Goal: Task Accomplishment & Management: Manage account settings

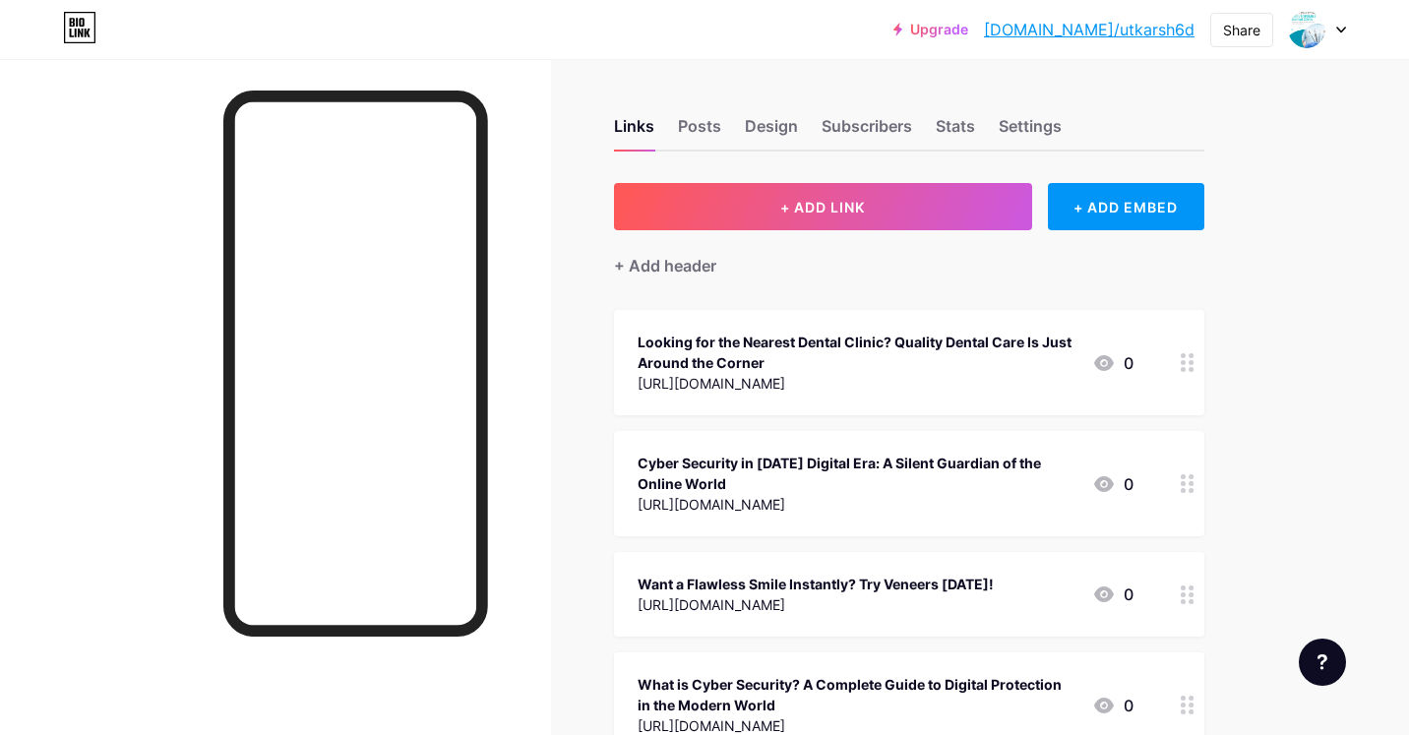
click at [1329, 36] on div at bounding box center [1317, 29] width 57 height 35
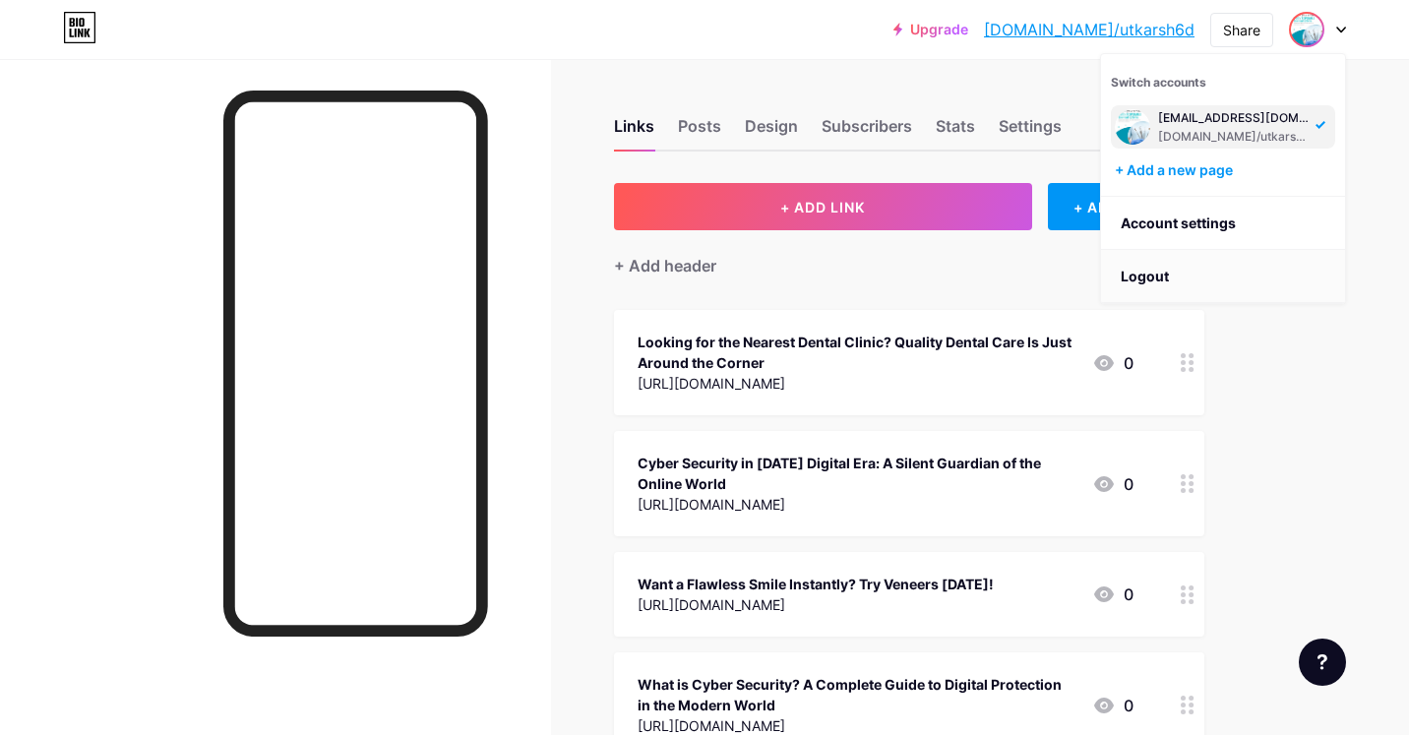
click at [1213, 266] on li "Logout" at bounding box center [1223, 276] width 244 height 53
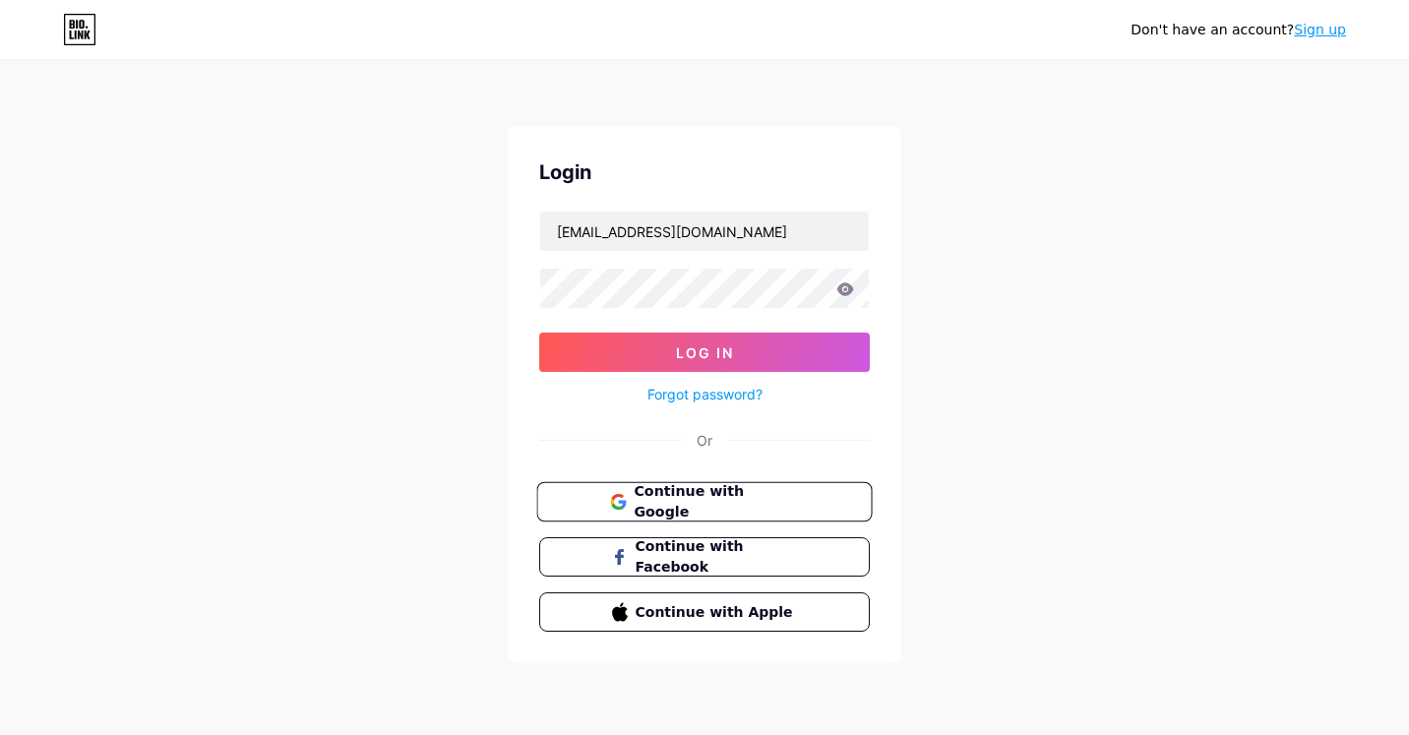
click at [703, 485] on button "Continue with Google" at bounding box center [704, 502] width 336 height 40
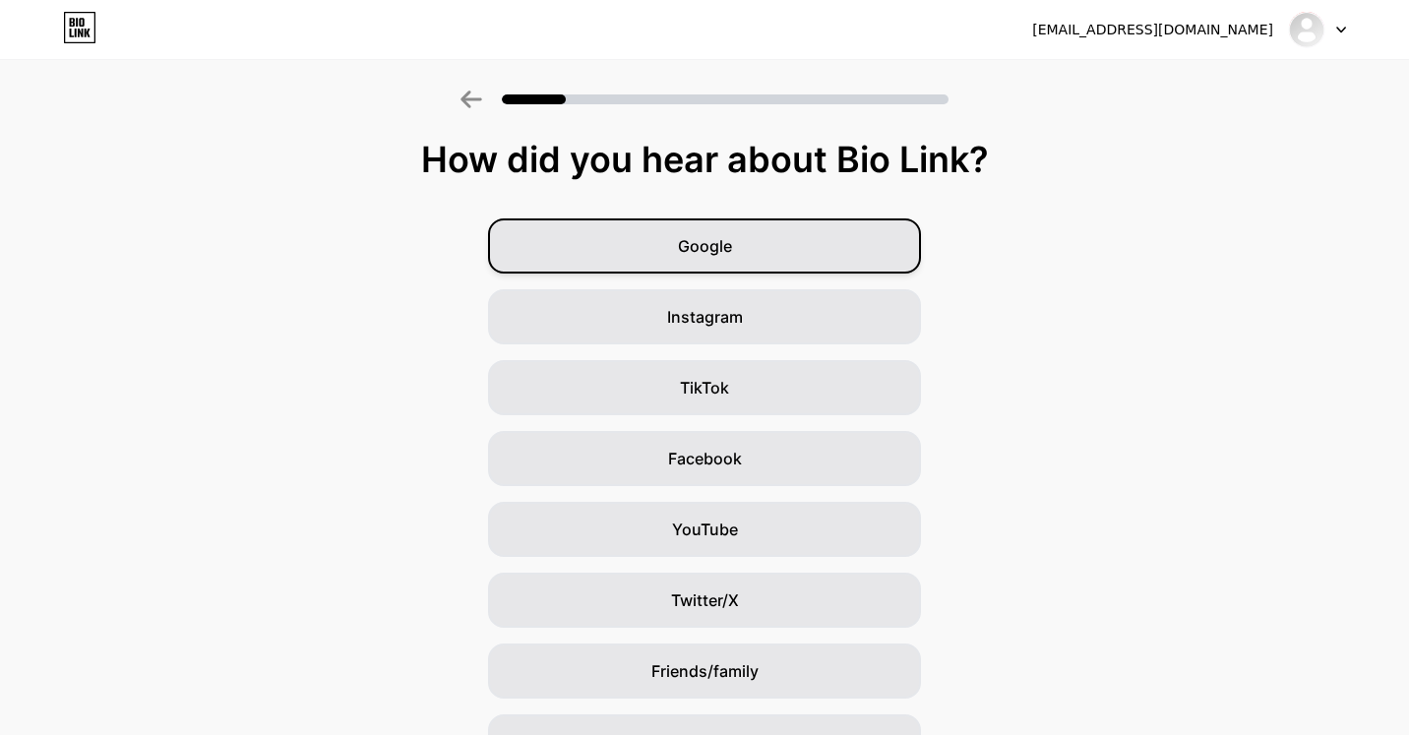
click at [657, 240] on div "Google" at bounding box center [704, 245] width 433 height 55
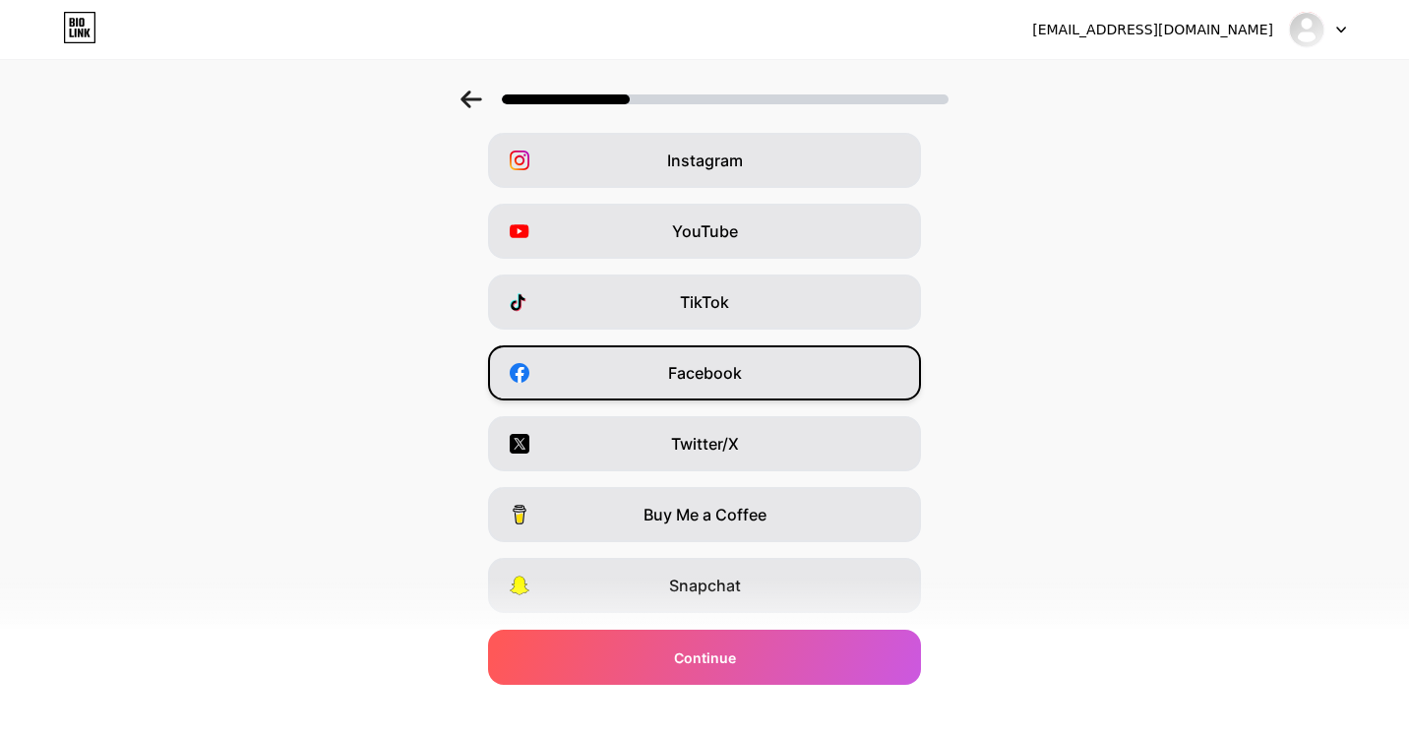
scroll to position [94, 0]
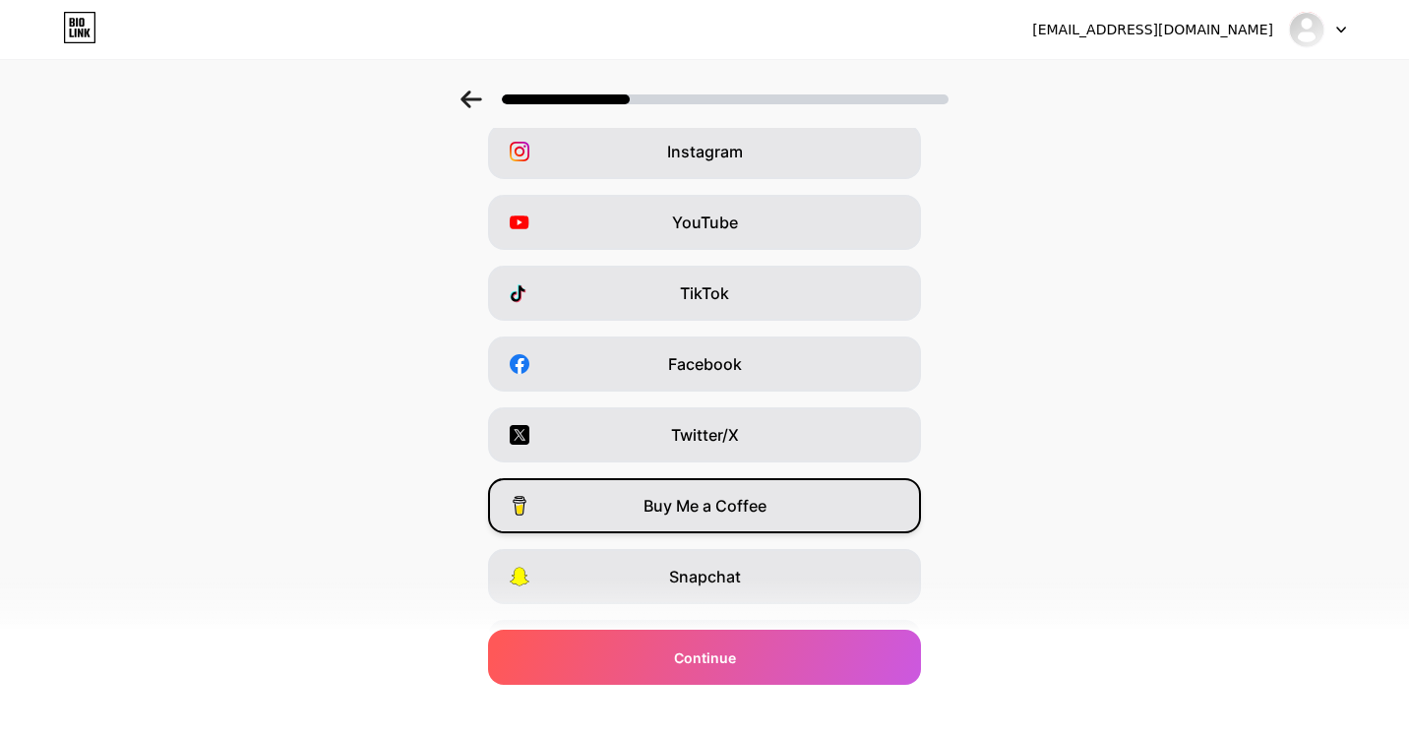
click at [783, 504] on div "Buy Me a Coffee" at bounding box center [704, 505] width 433 height 55
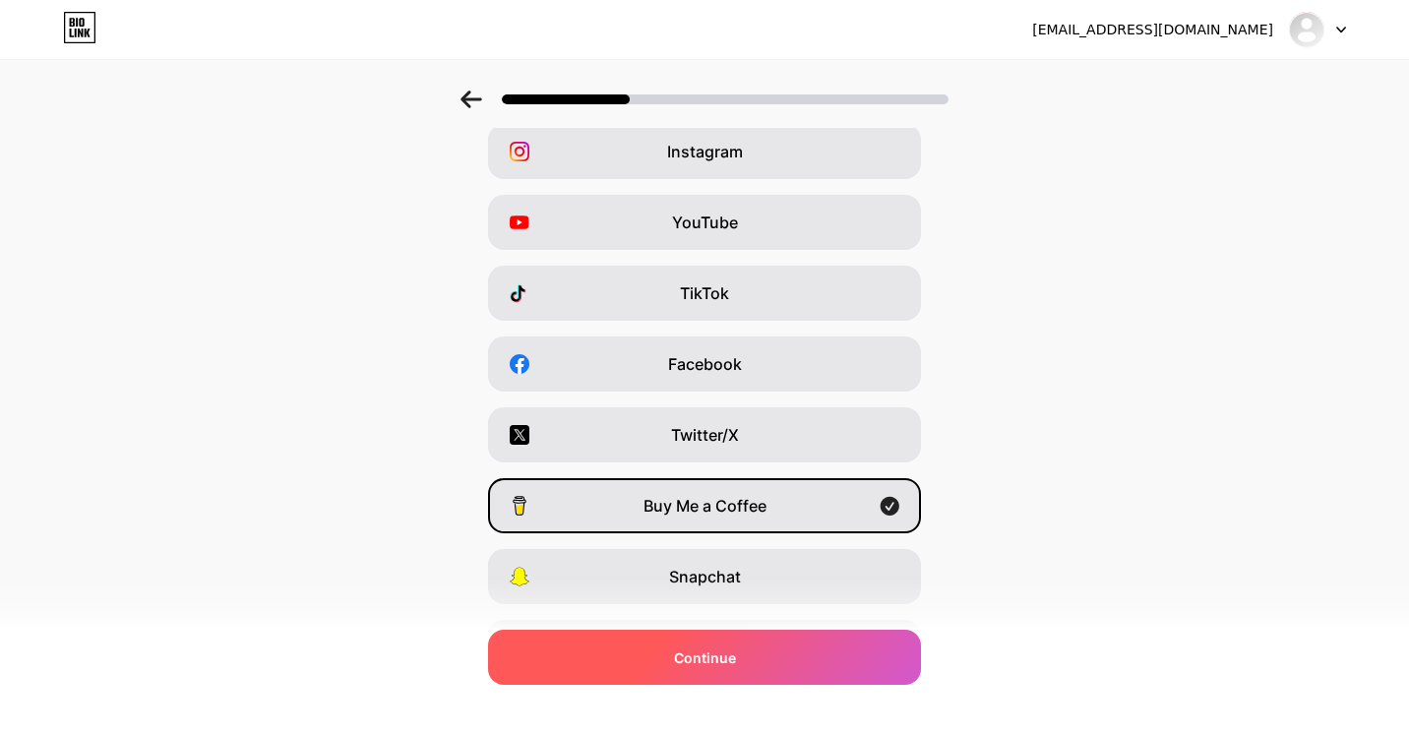
click at [758, 654] on div "Continue" at bounding box center [704, 657] width 433 height 55
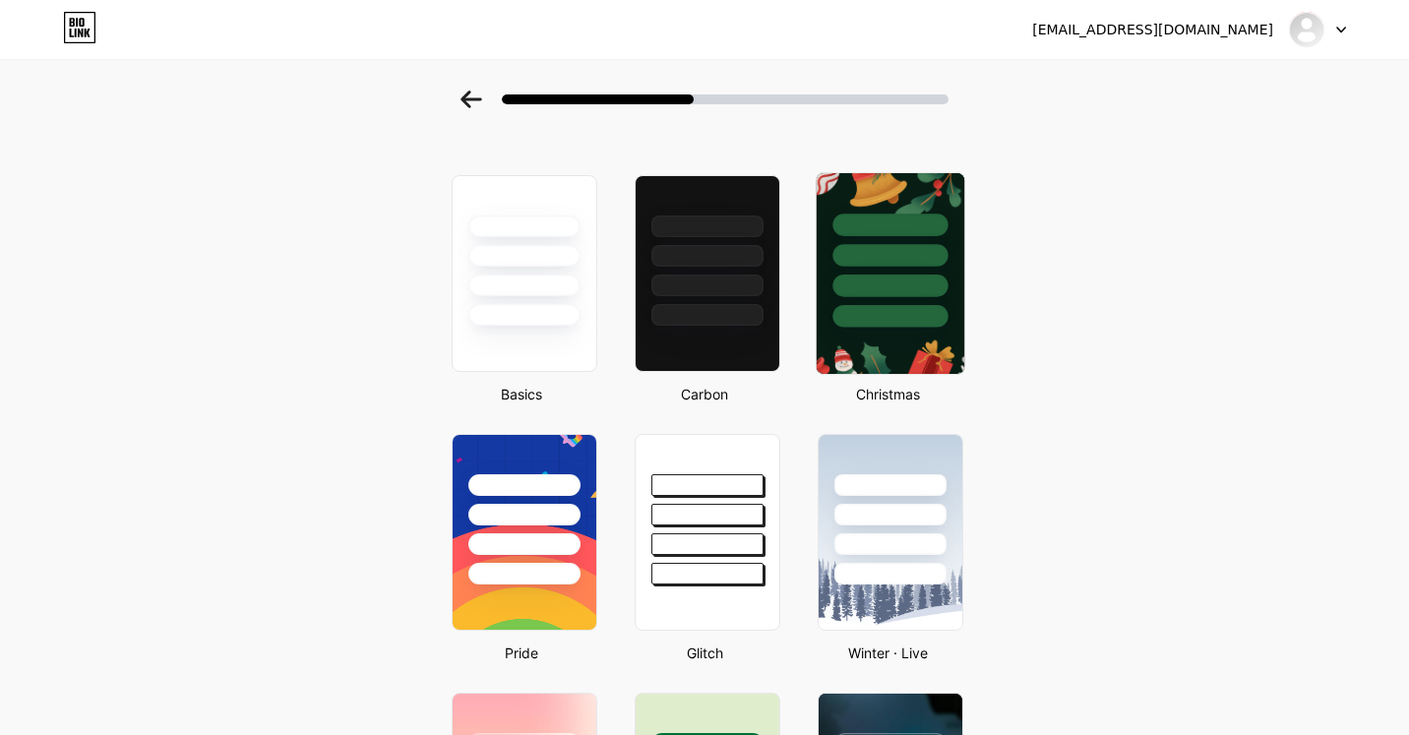
scroll to position [0, 0]
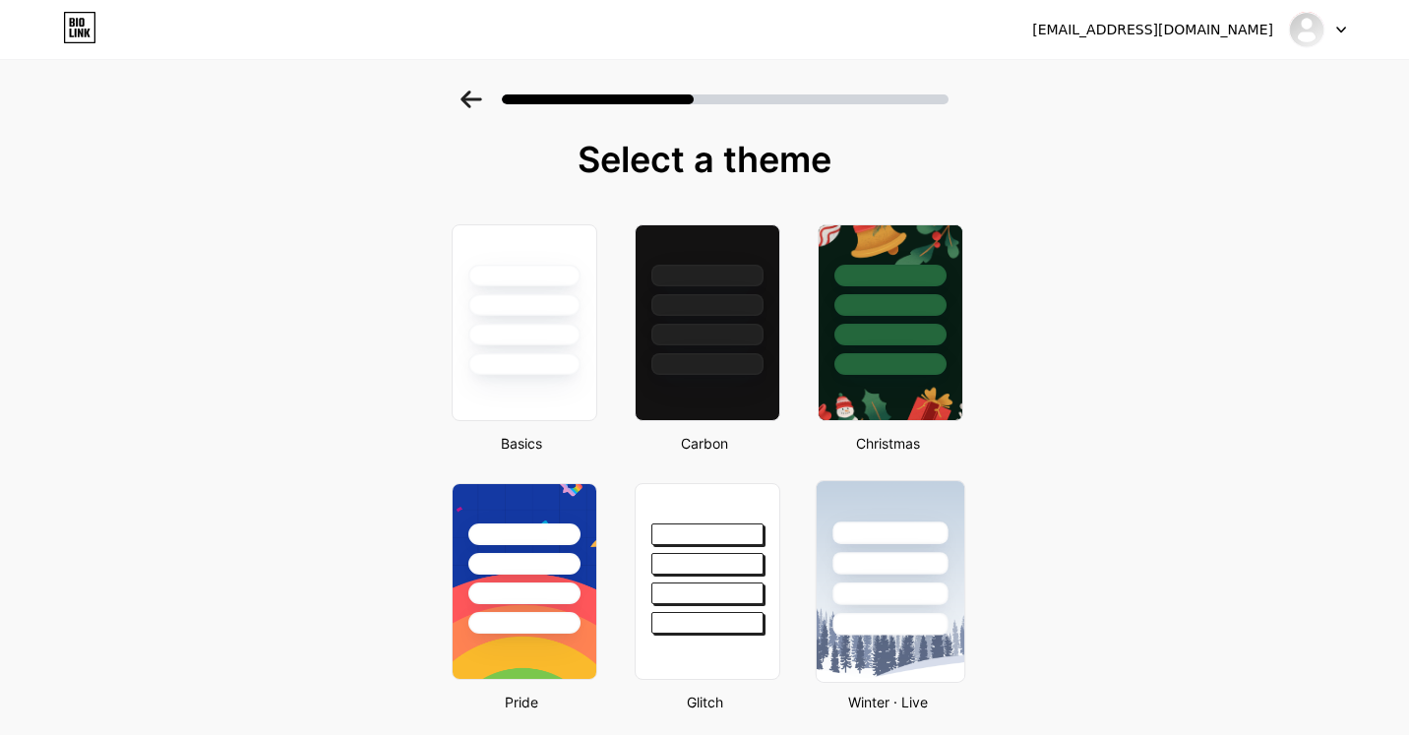
click at [879, 526] on div at bounding box center [890, 533] width 115 height 23
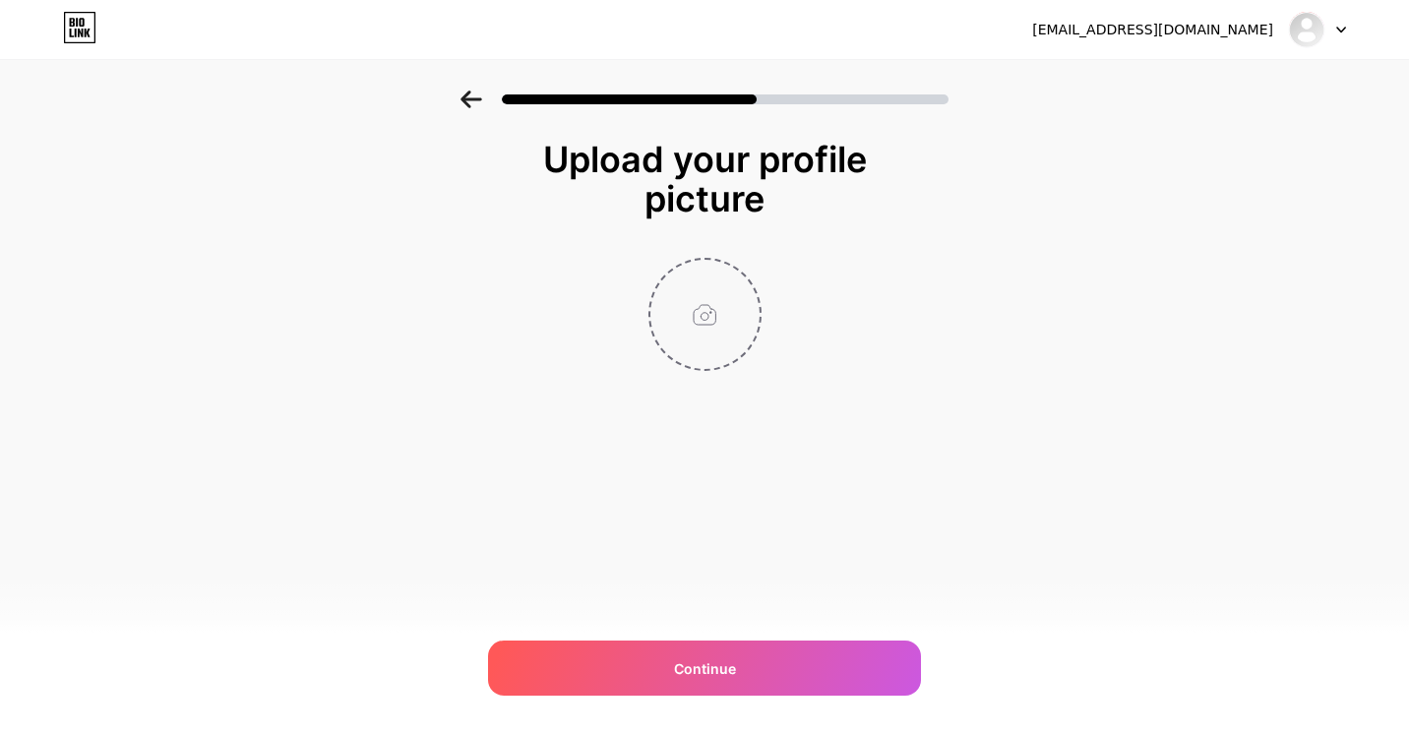
click at [717, 333] on input "file" at bounding box center [705, 314] width 109 height 109
type input "C:\fakepath\Untitled design-25.png"
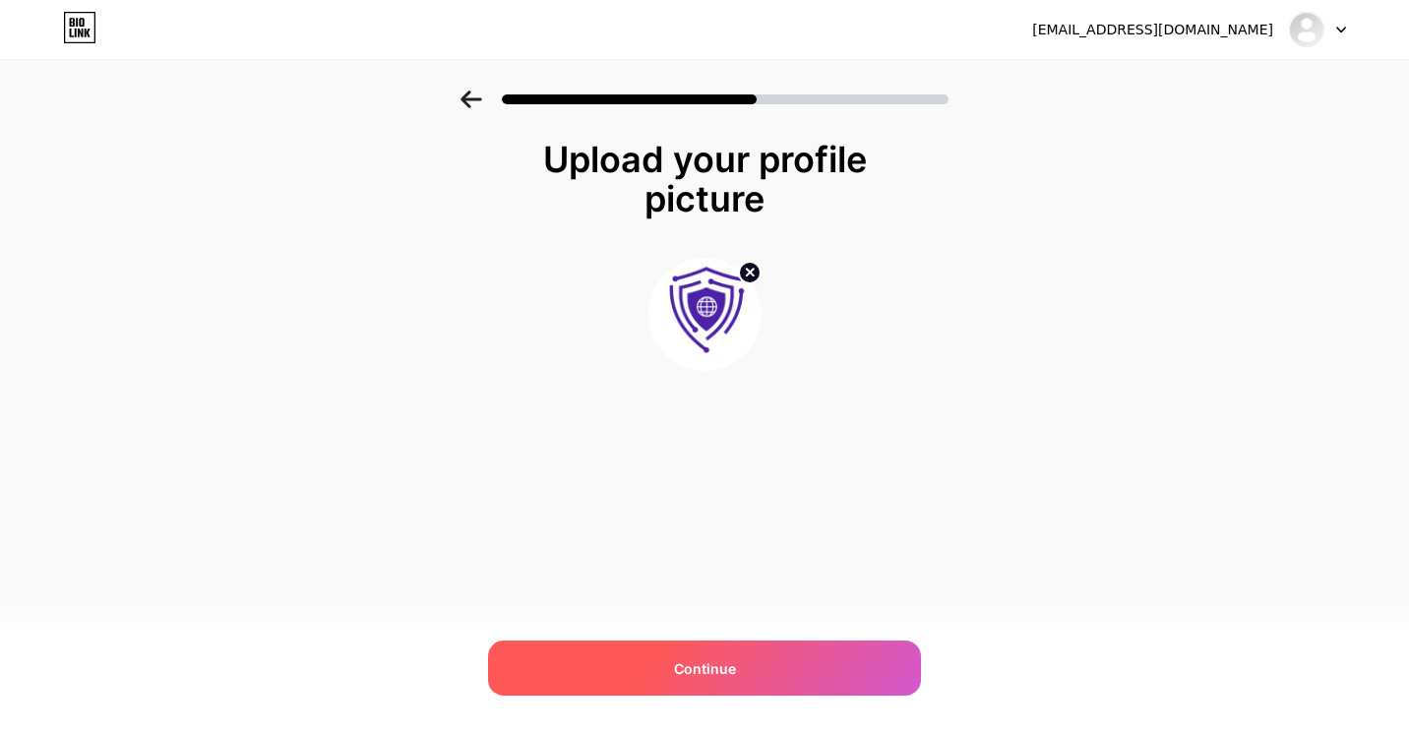
click at [732, 664] on span "Continue" at bounding box center [705, 668] width 62 height 21
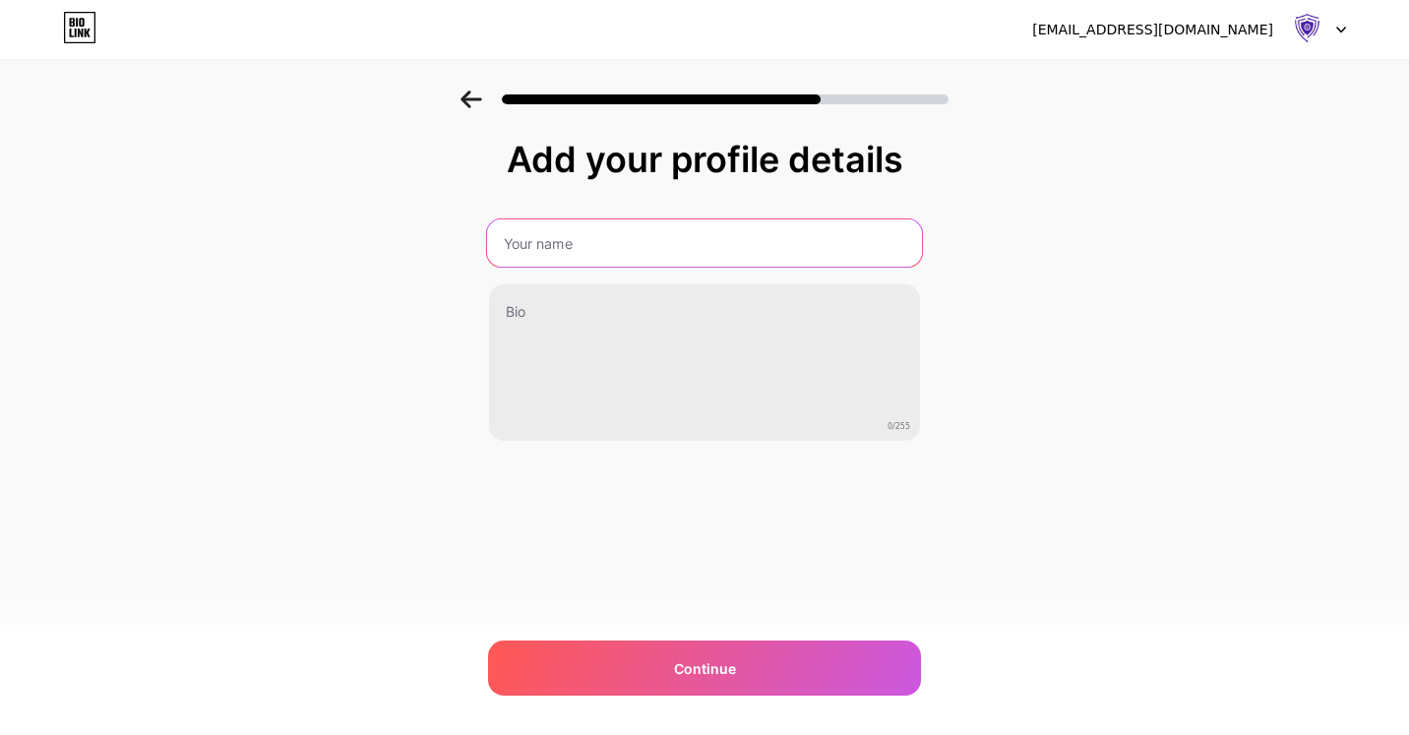
click at [797, 238] on input "text" at bounding box center [704, 242] width 435 height 47
type input "eshielditservices"
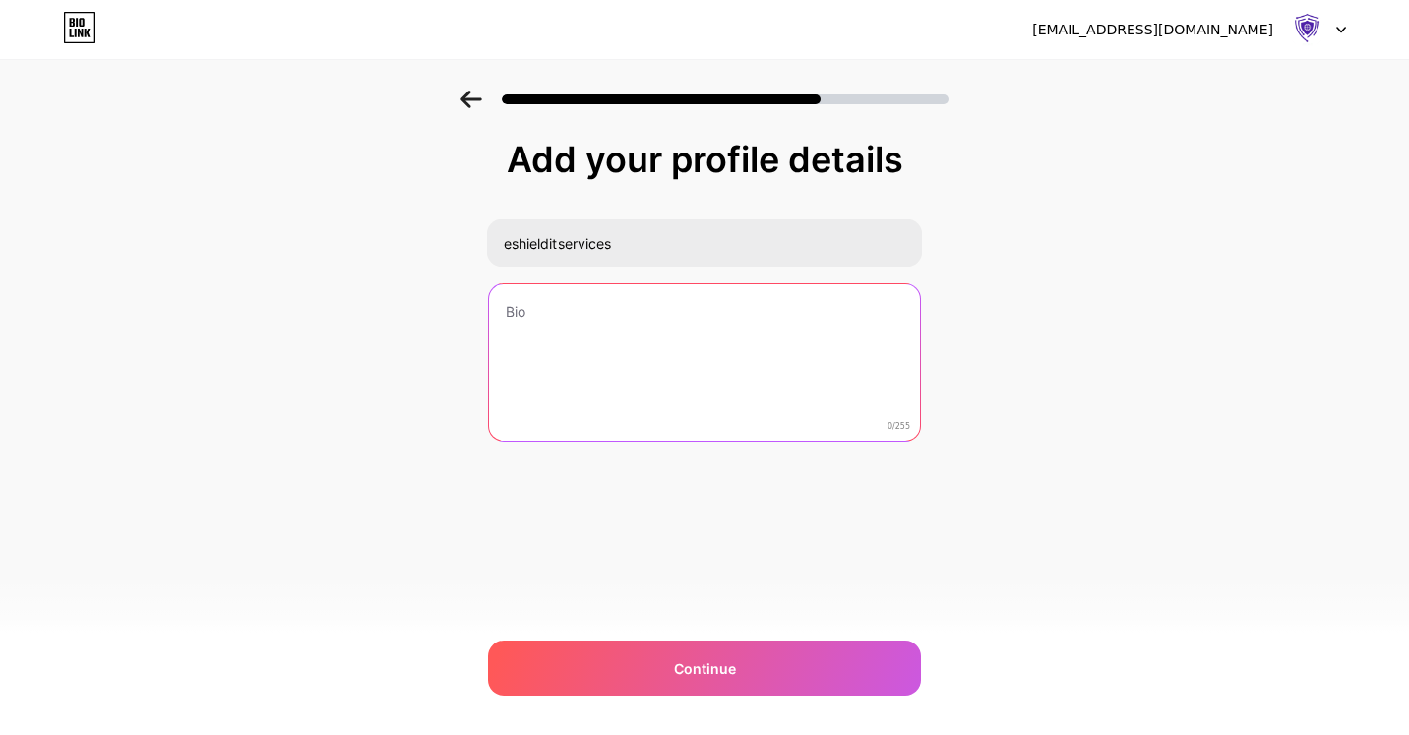
click at [626, 366] on textarea at bounding box center [704, 363] width 431 height 158
click at [626, 366] on textarea at bounding box center [704, 363] width 435 height 160
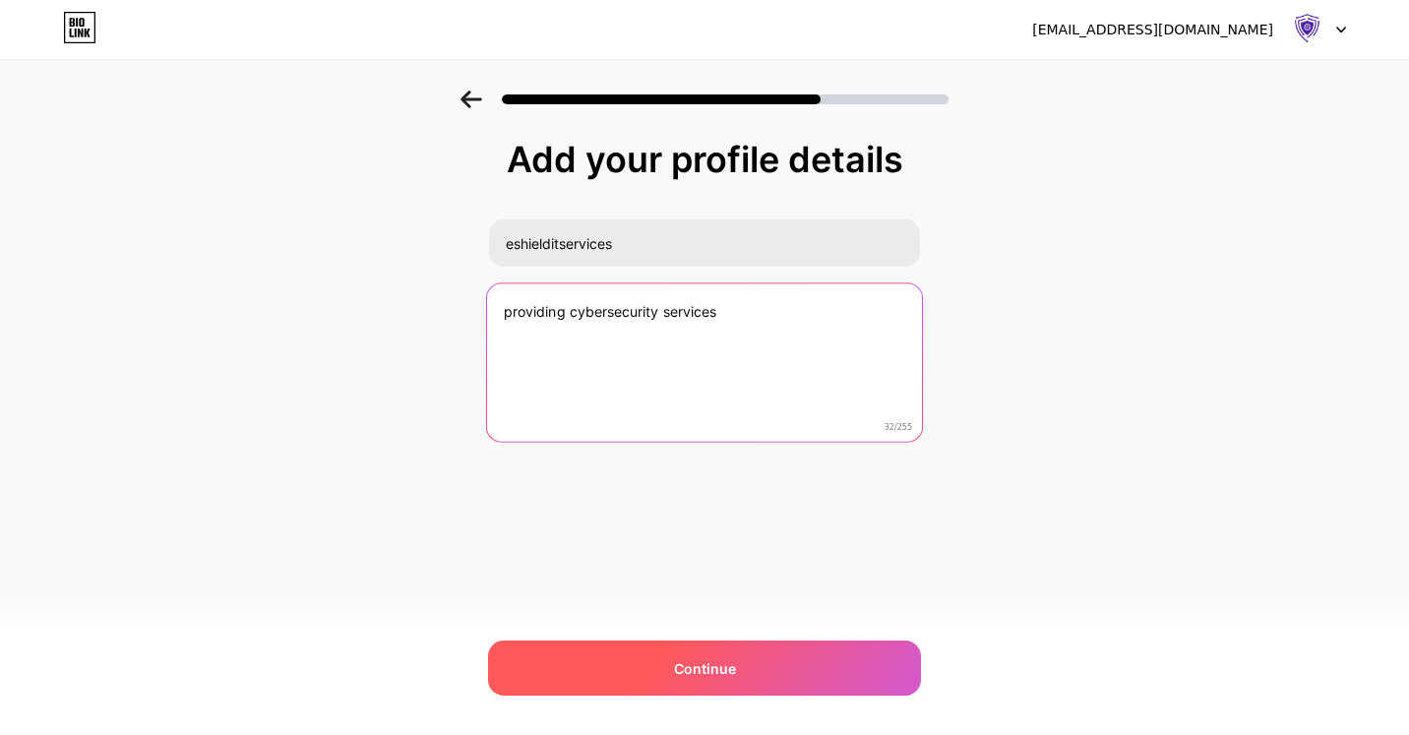
type textarea "providing cybersecurity services"
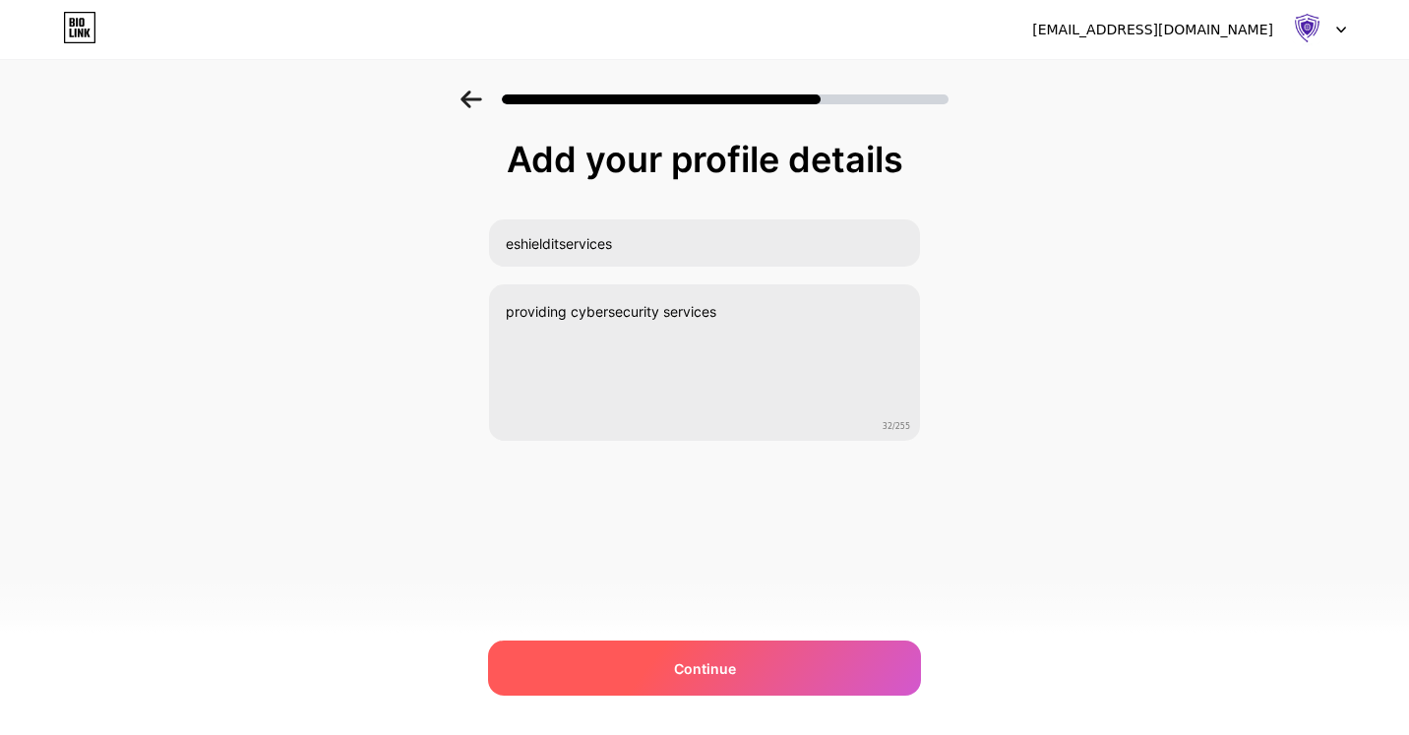
click at [652, 659] on div "Continue" at bounding box center [704, 668] width 433 height 55
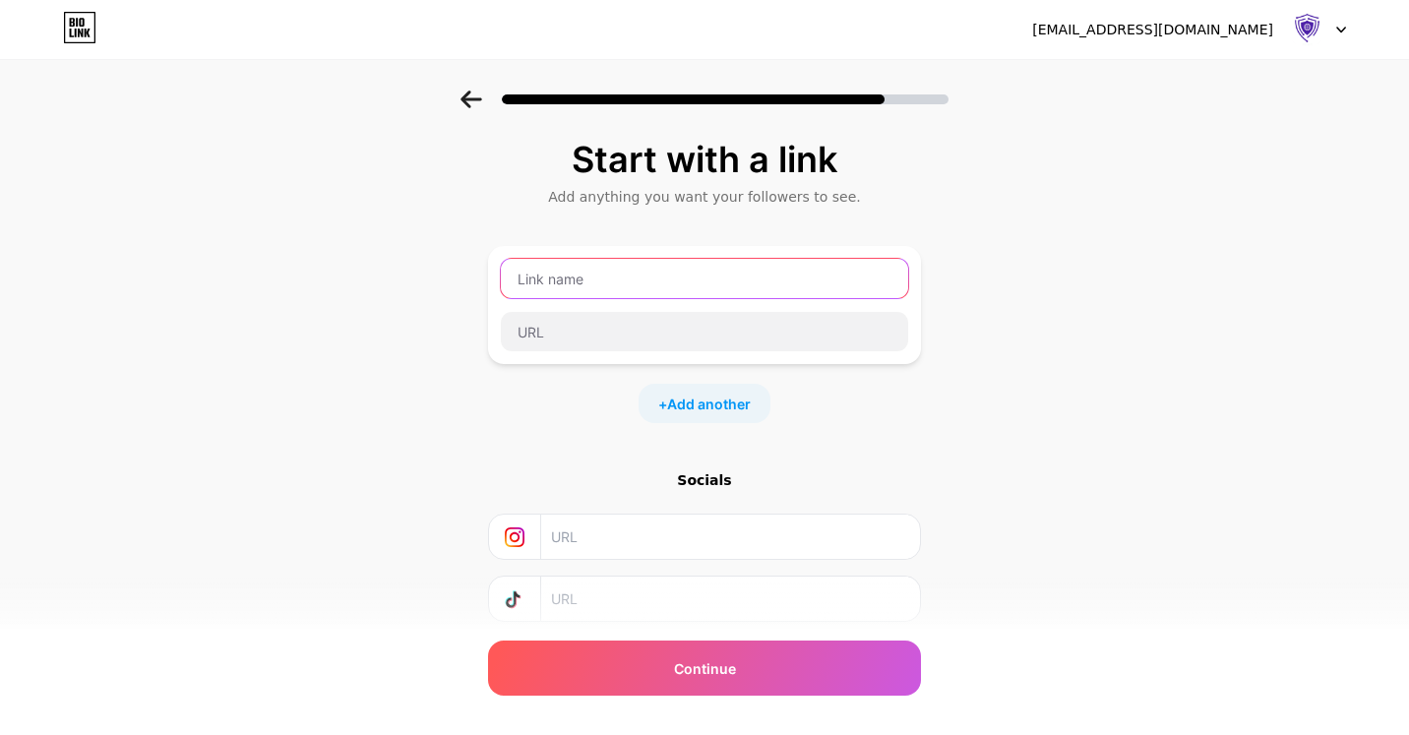
click at [767, 297] on input "text" at bounding box center [704, 278] width 407 height 39
type input "u"
type input "eshielditservices"
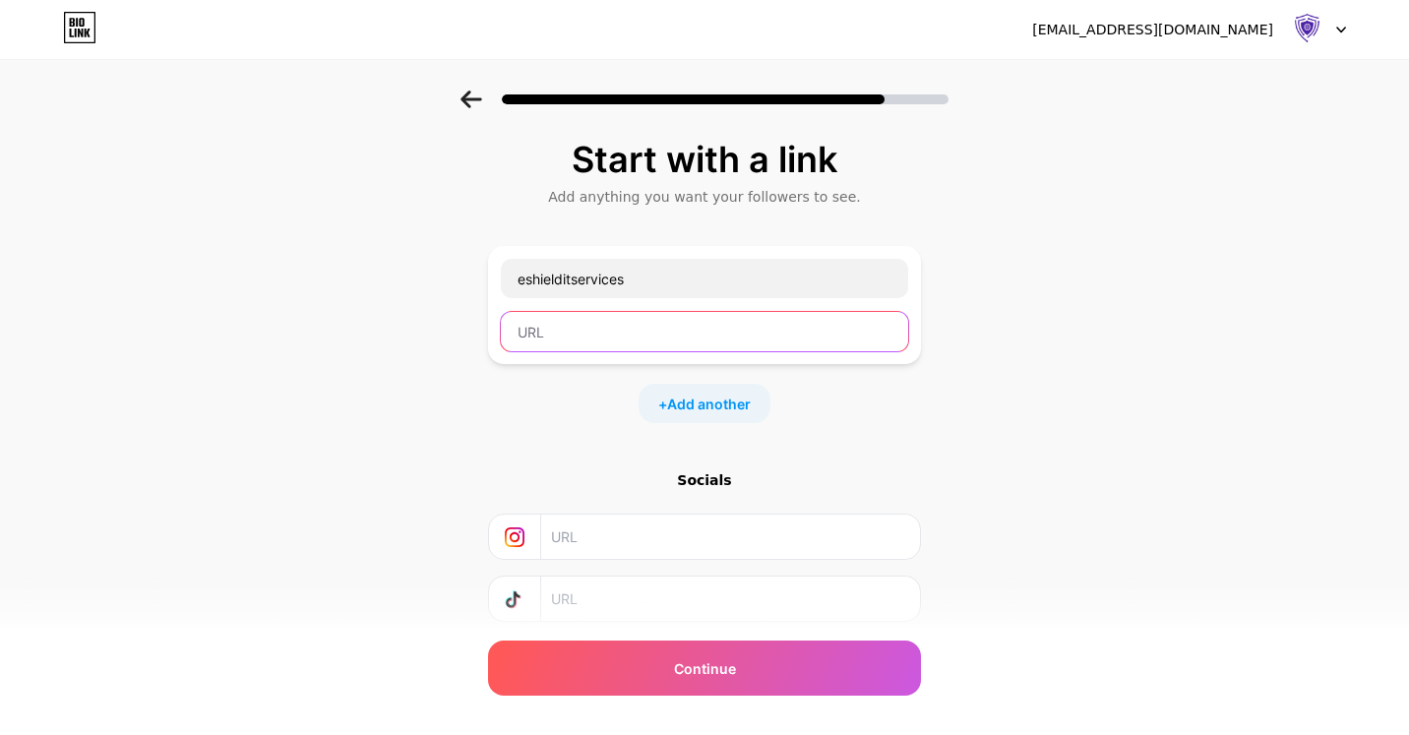
click at [734, 336] on input "text" at bounding box center [704, 331] width 407 height 39
paste input "[URL][DOMAIN_NAME]"
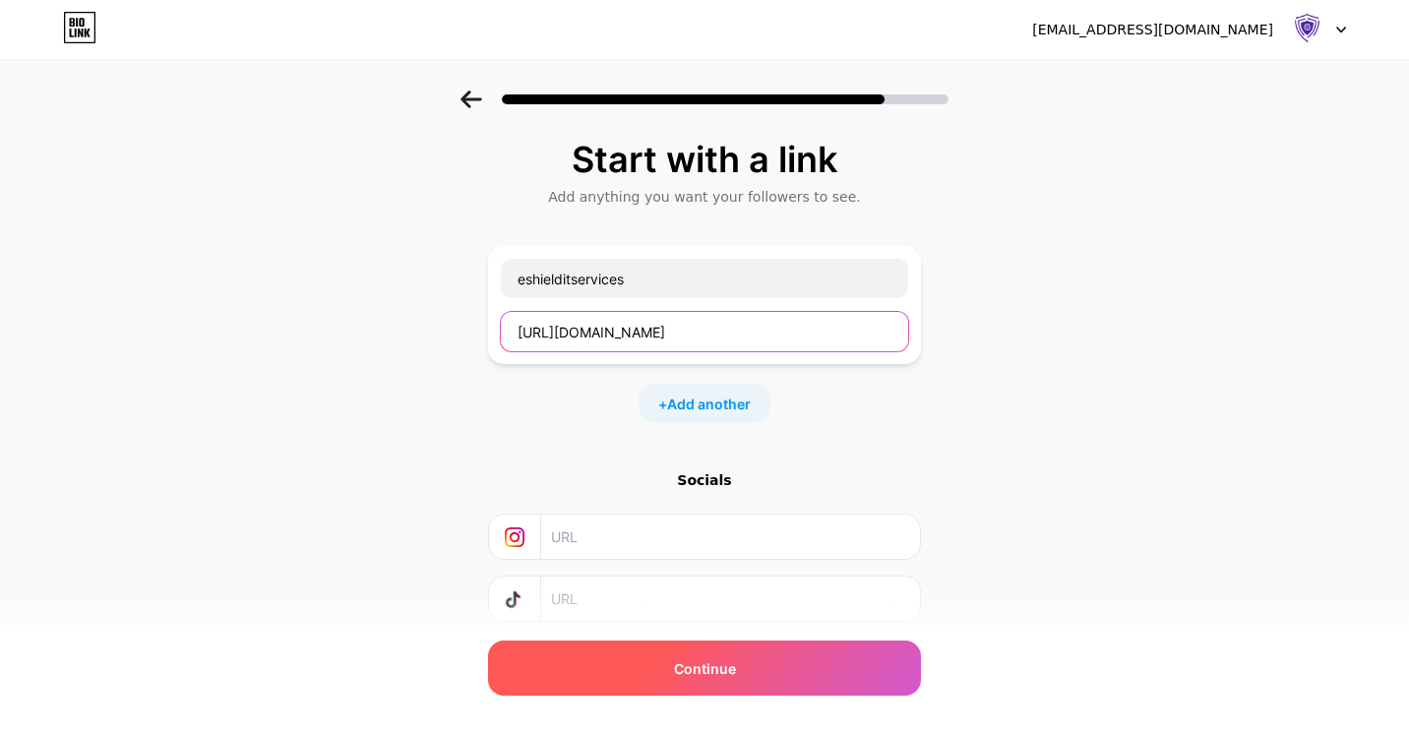
type input "[URL][DOMAIN_NAME]"
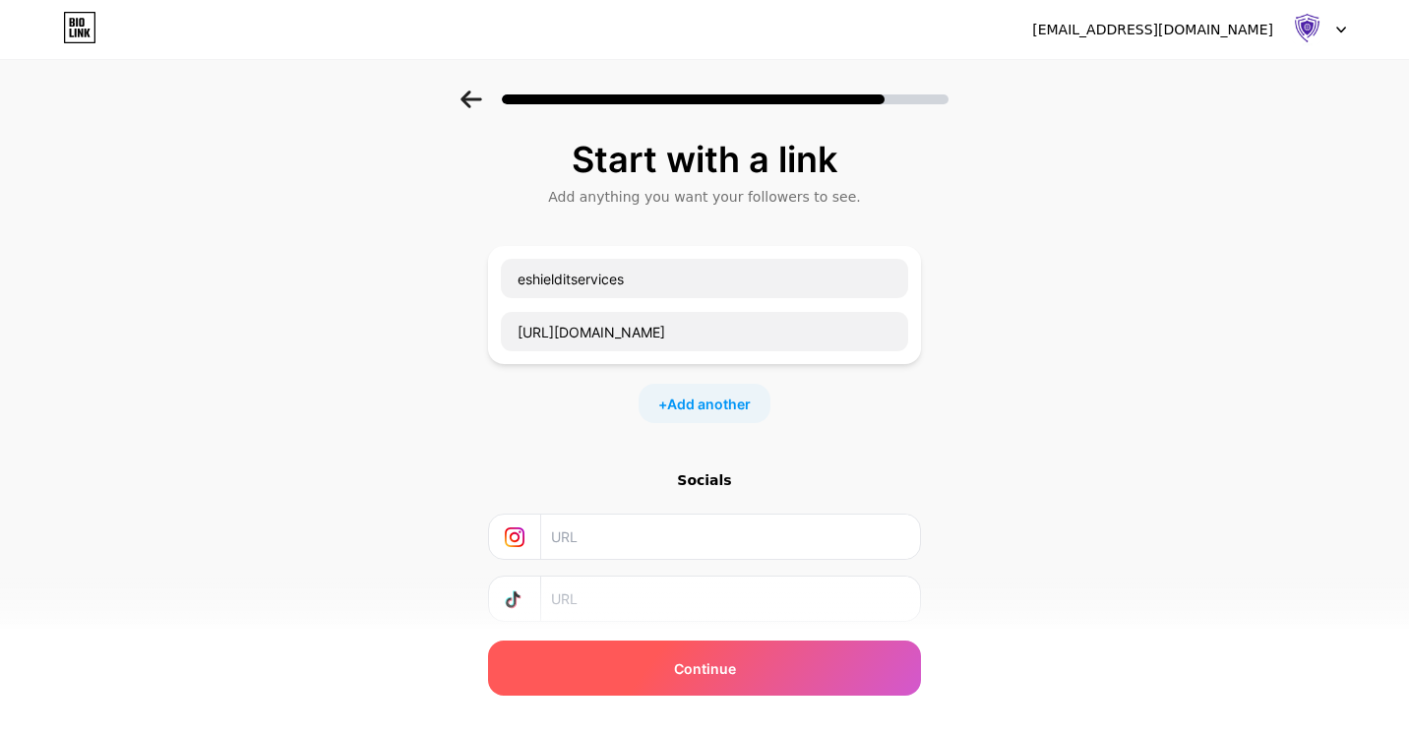
click at [720, 668] on span "Continue" at bounding box center [705, 668] width 62 height 21
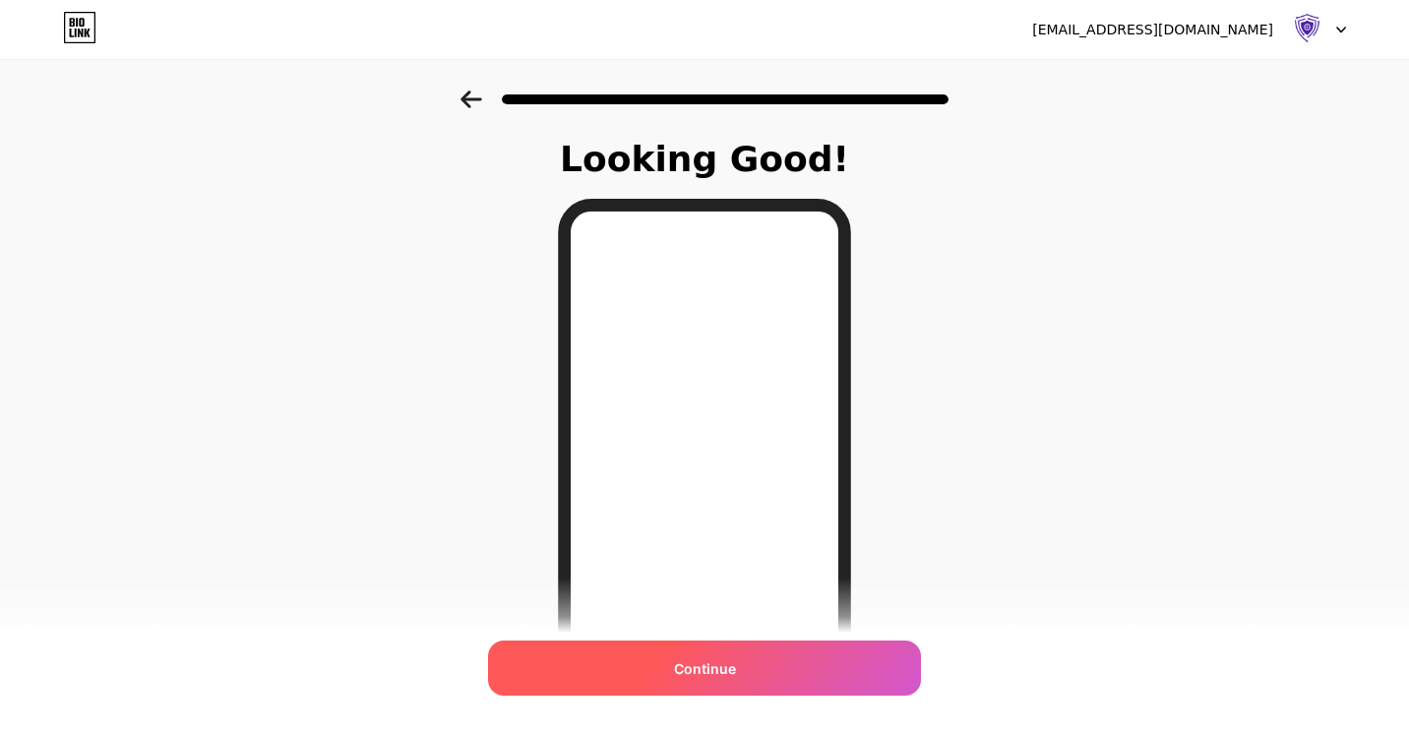
click at [755, 665] on div "Continue" at bounding box center [704, 668] width 433 height 55
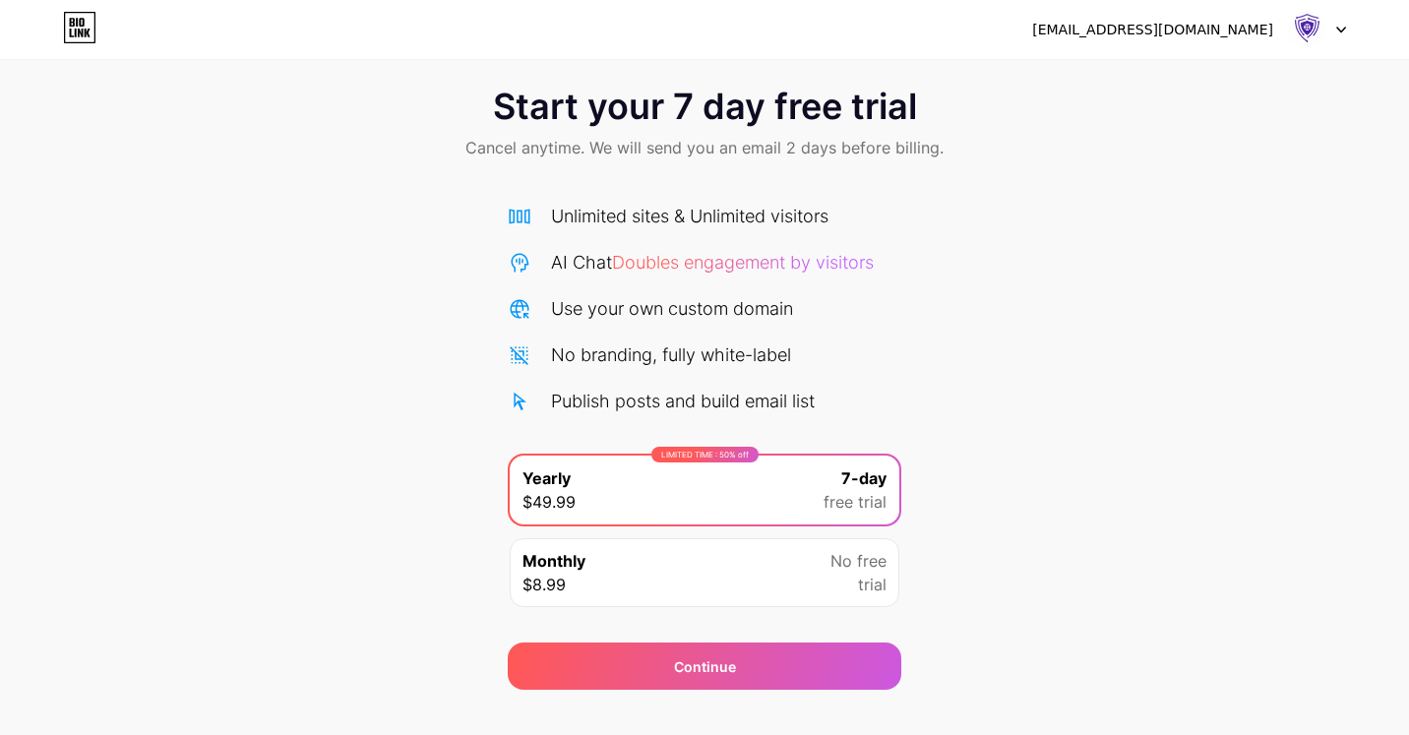
scroll to position [57, 0]
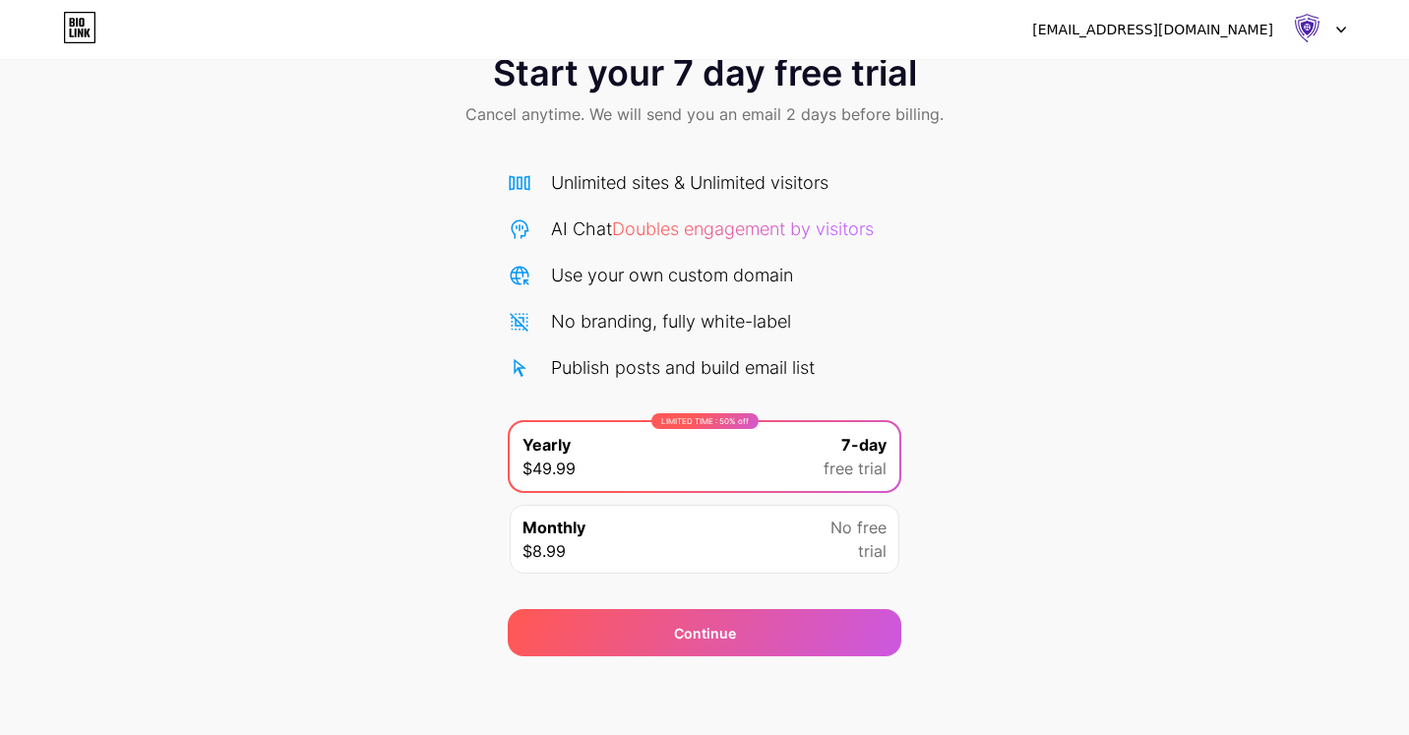
click at [780, 557] on div "Monthly $8.99 No free trial" at bounding box center [705, 539] width 390 height 69
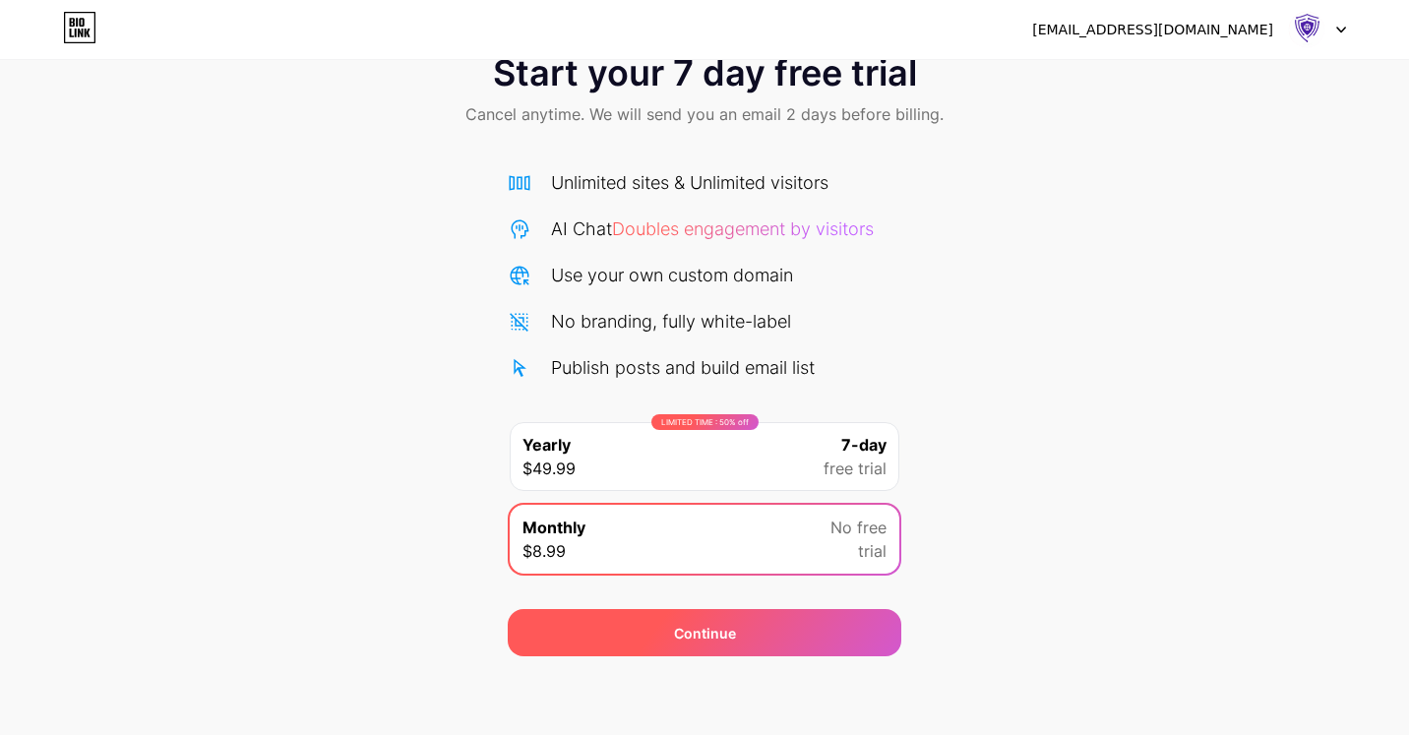
click at [775, 640] on div "Continue" at bounding box center [705, 632] width 394 height 47
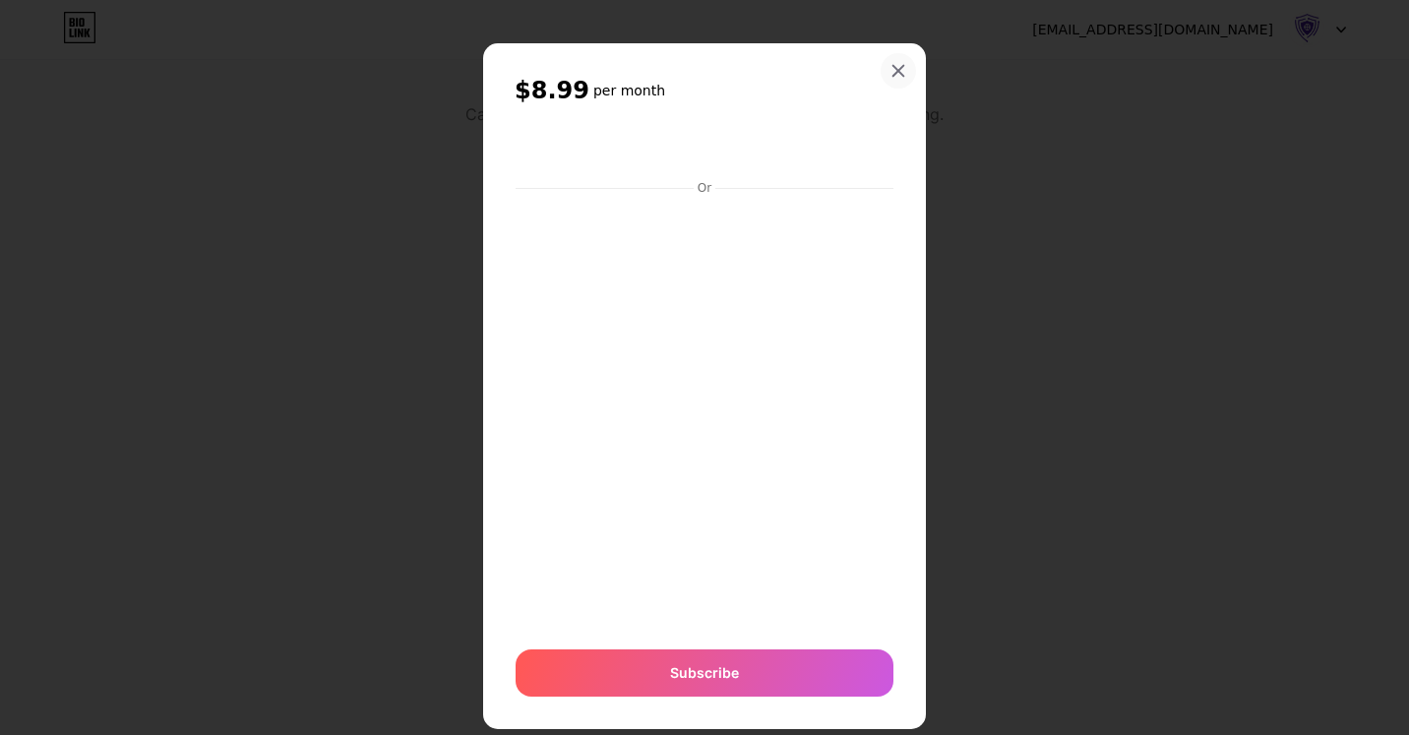
click at [897, 57] on div at bounding box center [898, 70] width 35 height 35
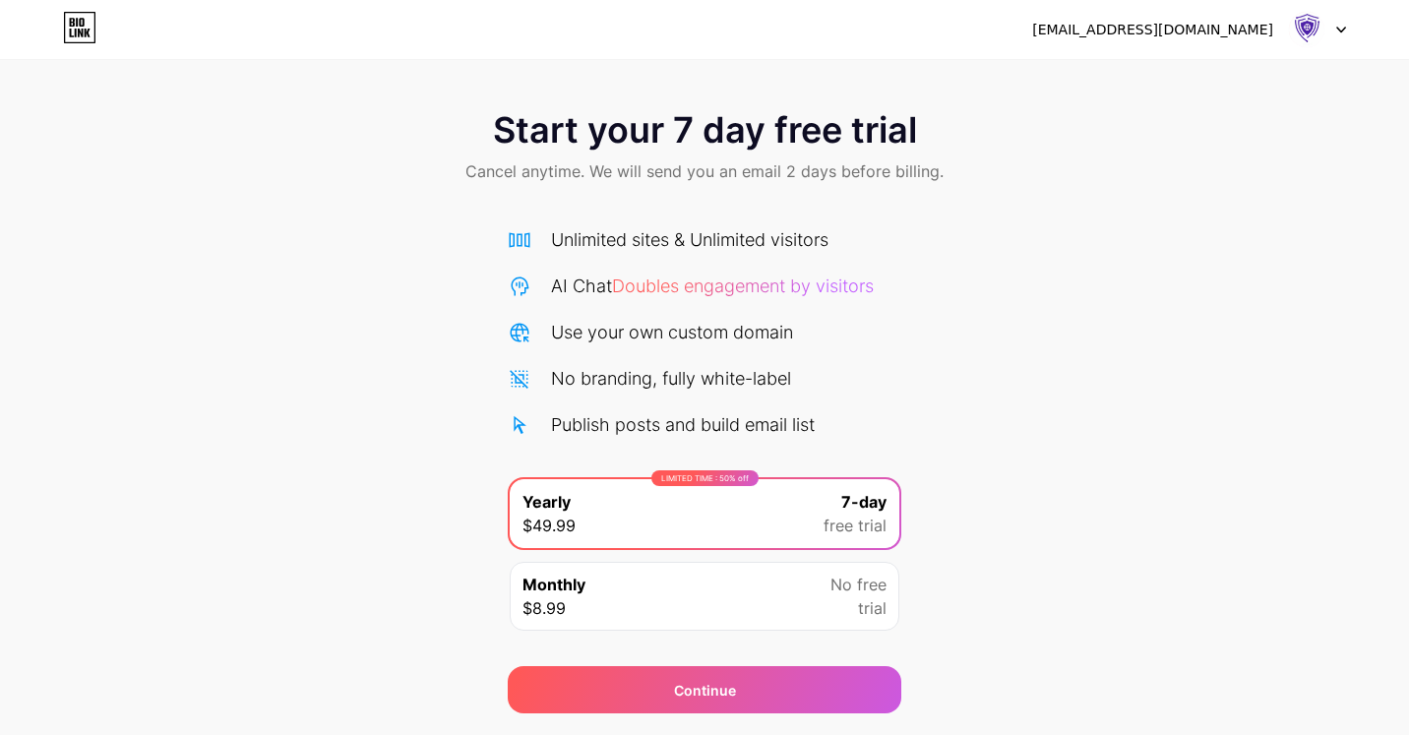
scroll to position [57, 0]
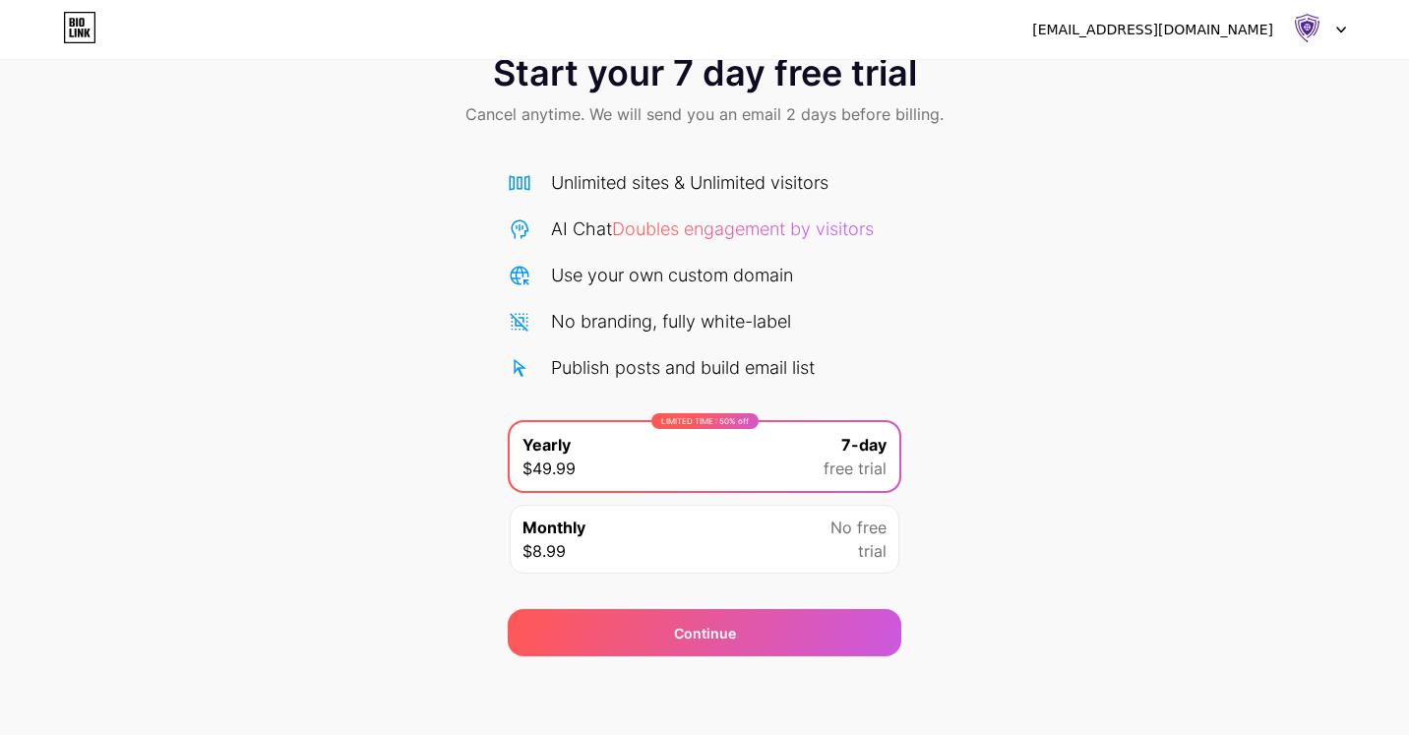
click at [840, 222] on span "Doubles engagement by visitors" at bounding box center [743, 228] width 262 height 21
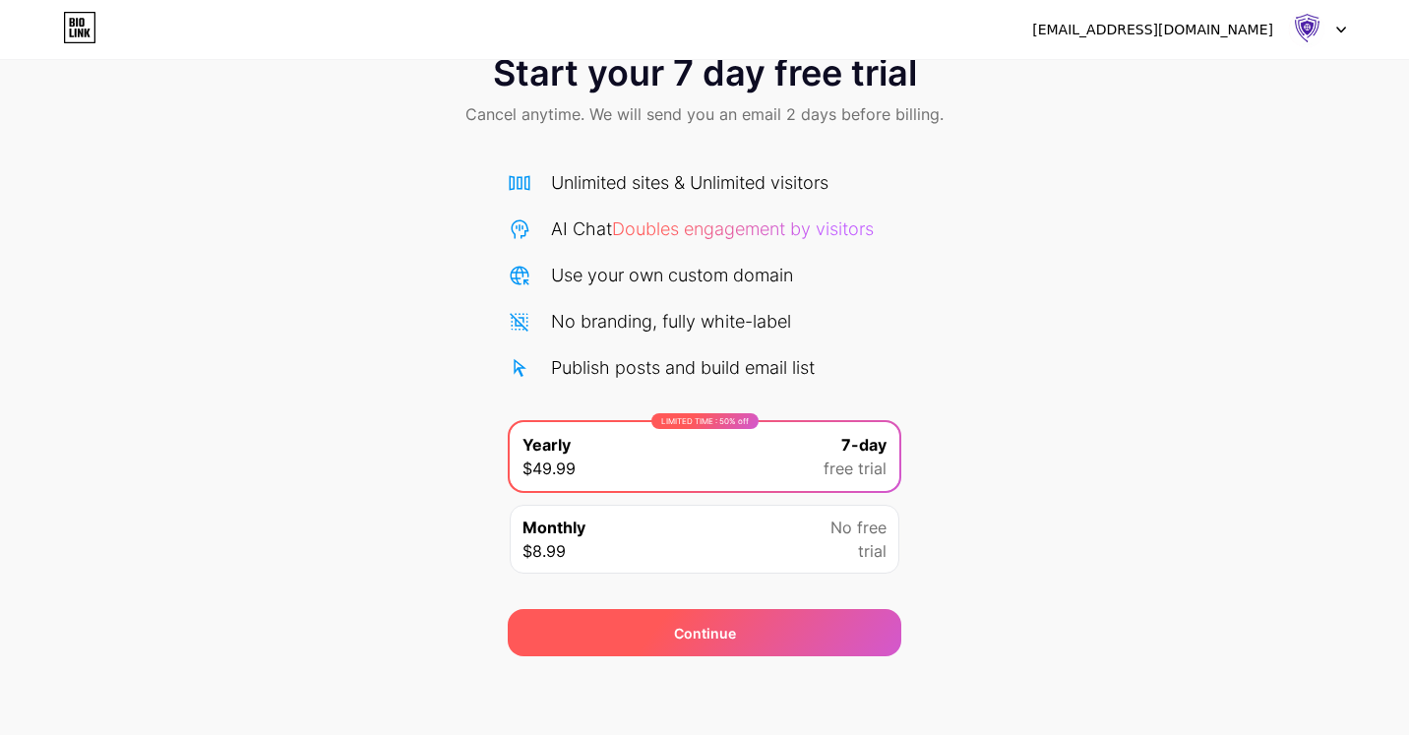
click at [732, 642] on div "Continue" at bounding box center [705, 633] width 62 height 21
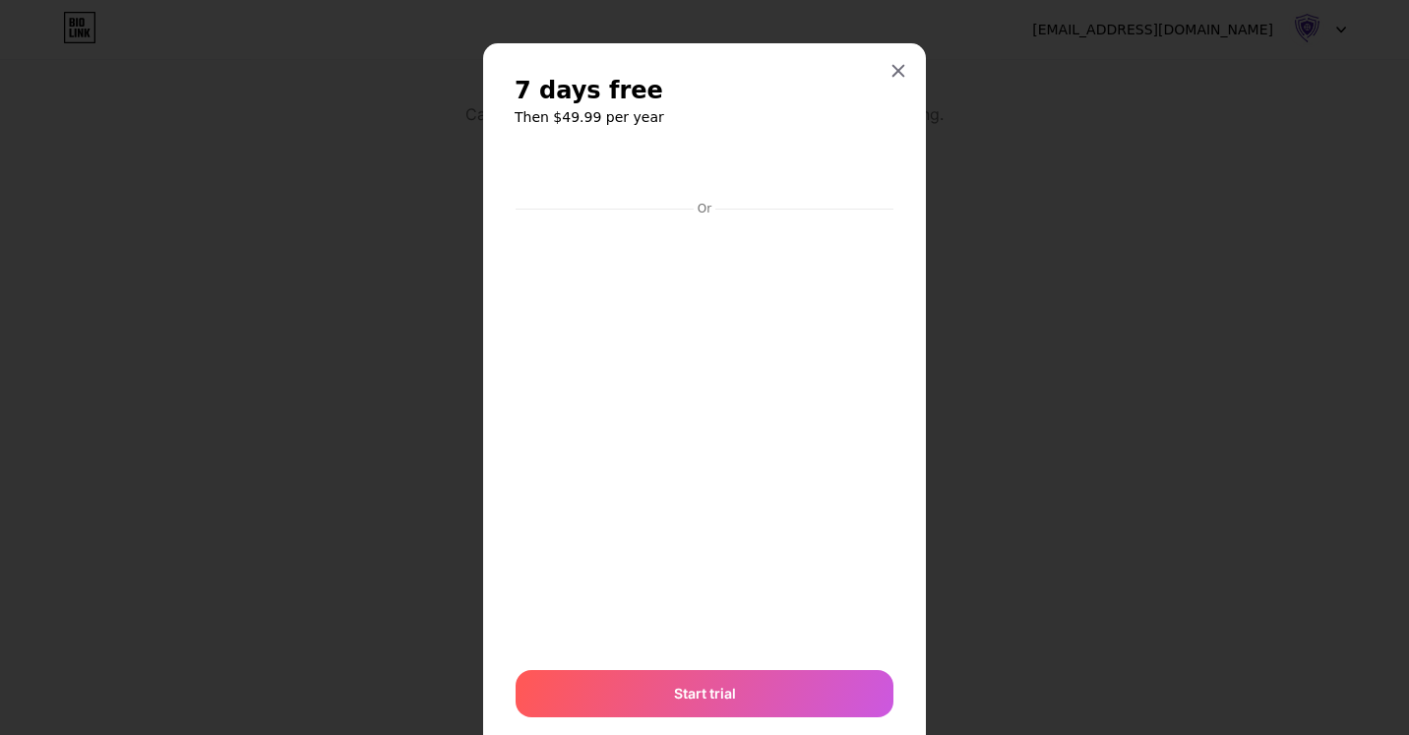
scroll to position [58, 0]
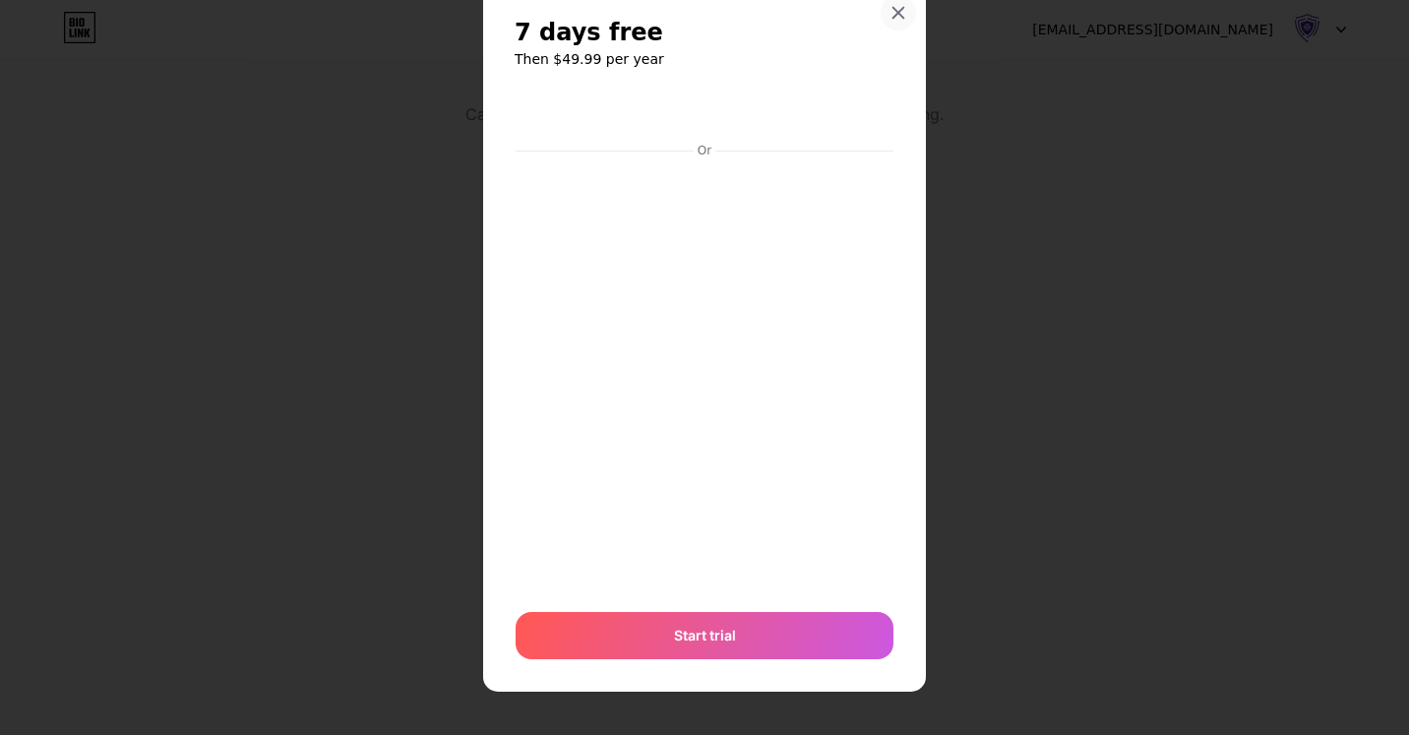
click at [892, 10] on icon at bounding box center [899, 13] width 16 height 16
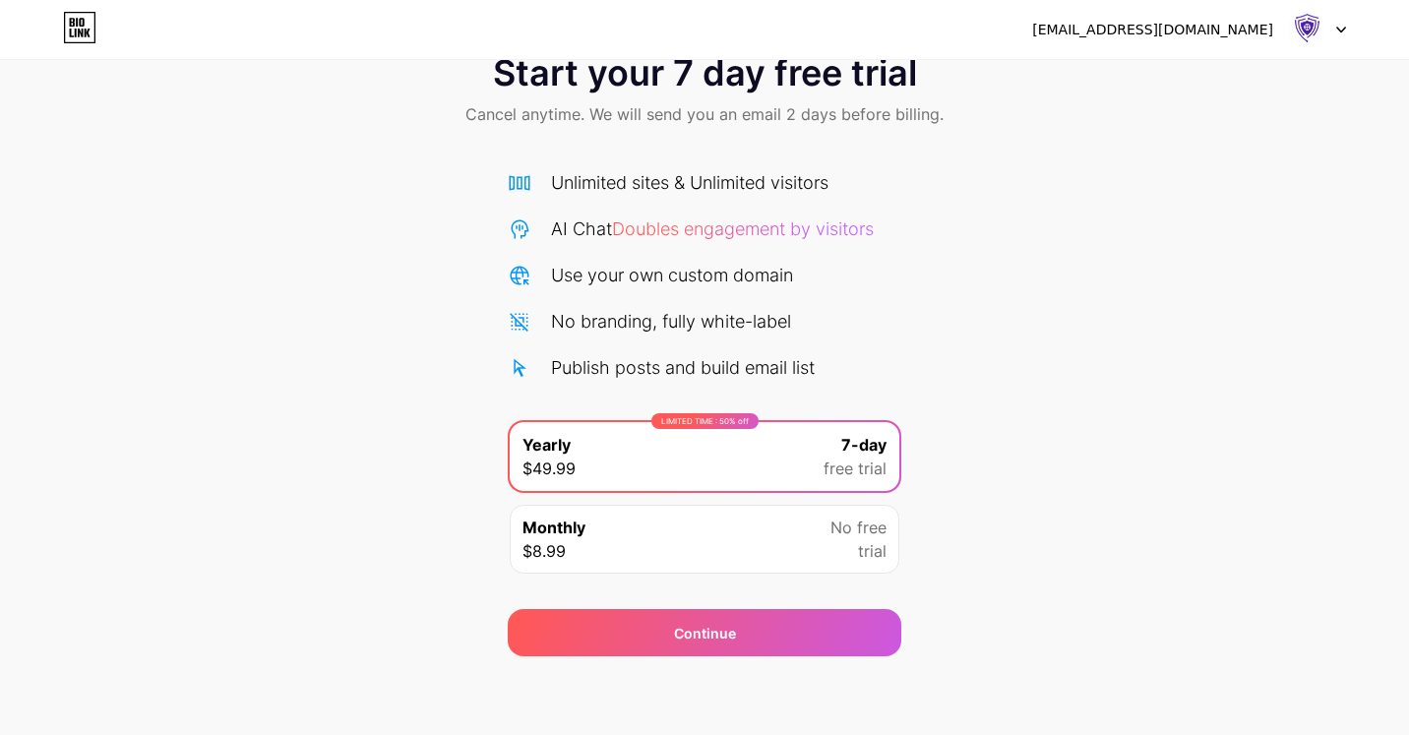
click at [1324, 26] on img at bounding box center [1306, 29] width 37 height 37
click at [77, 30] on icon at bounding box center [79, 27] width 33 height 31
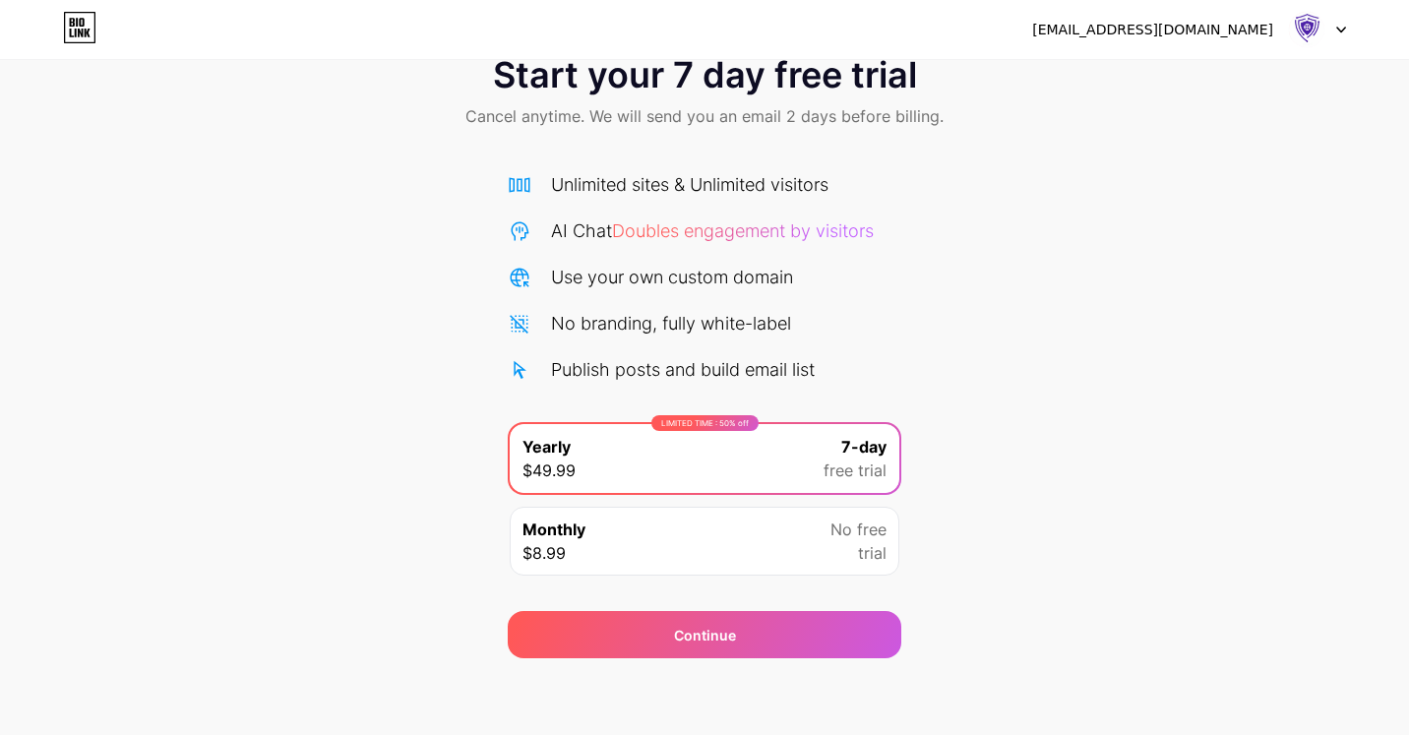
scroll to position [57, 0]
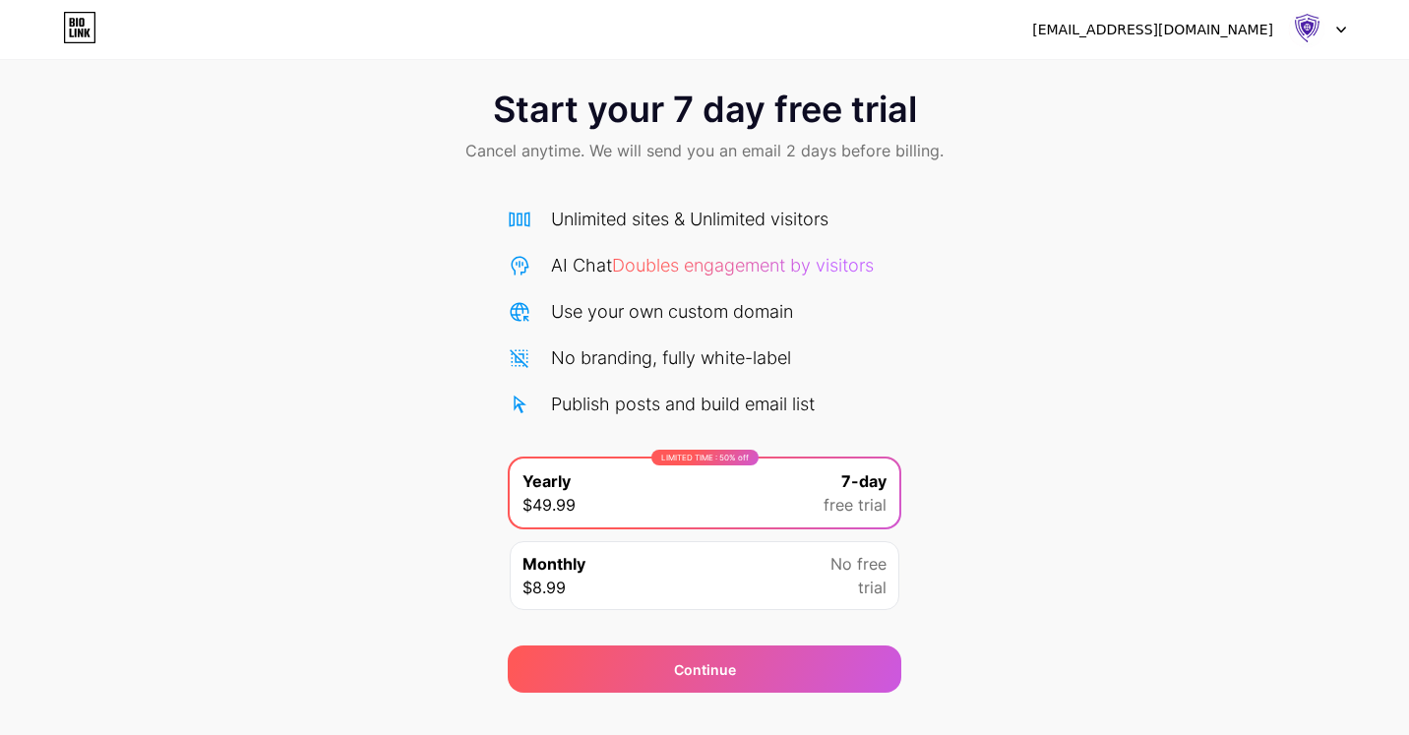
scroll to position [57, 0]
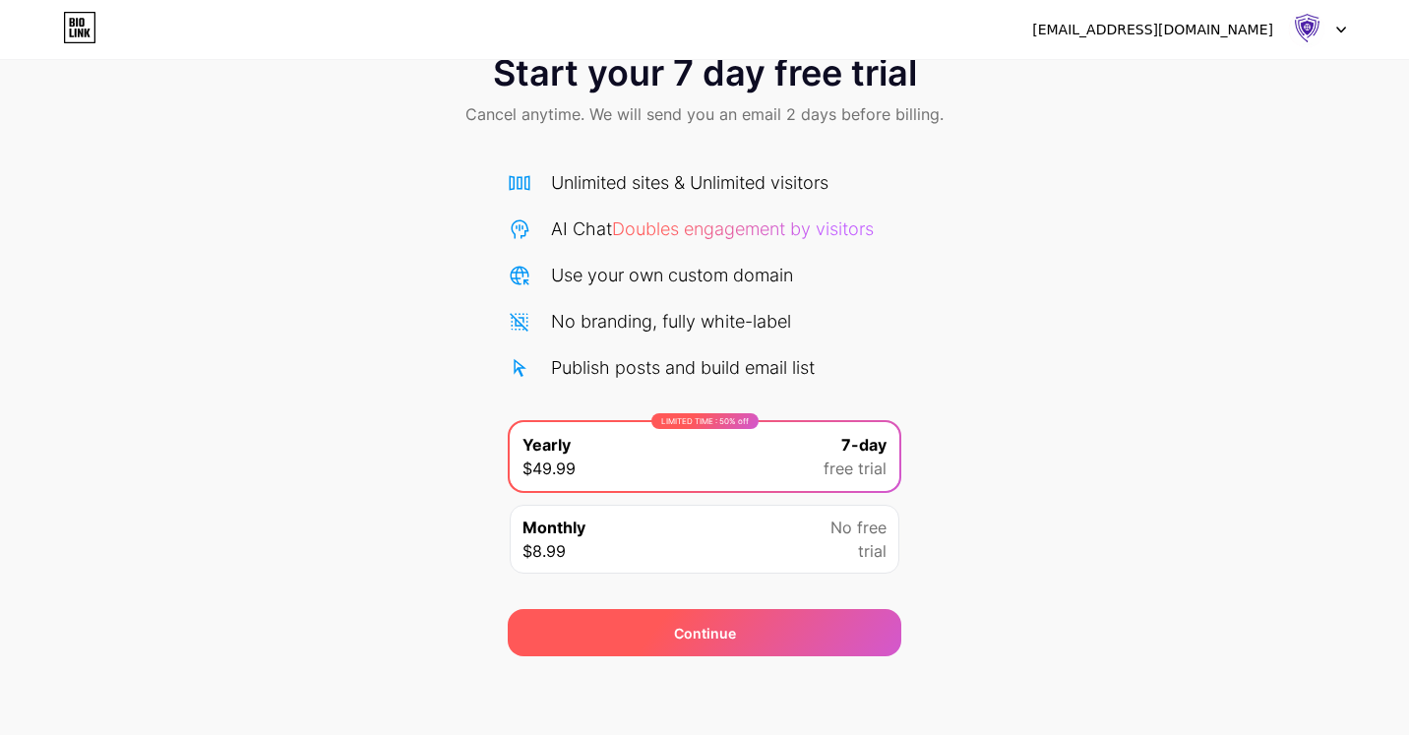
click at [815, 653] on div "Continue" at bounding box center [705, 632] width 394 height 47
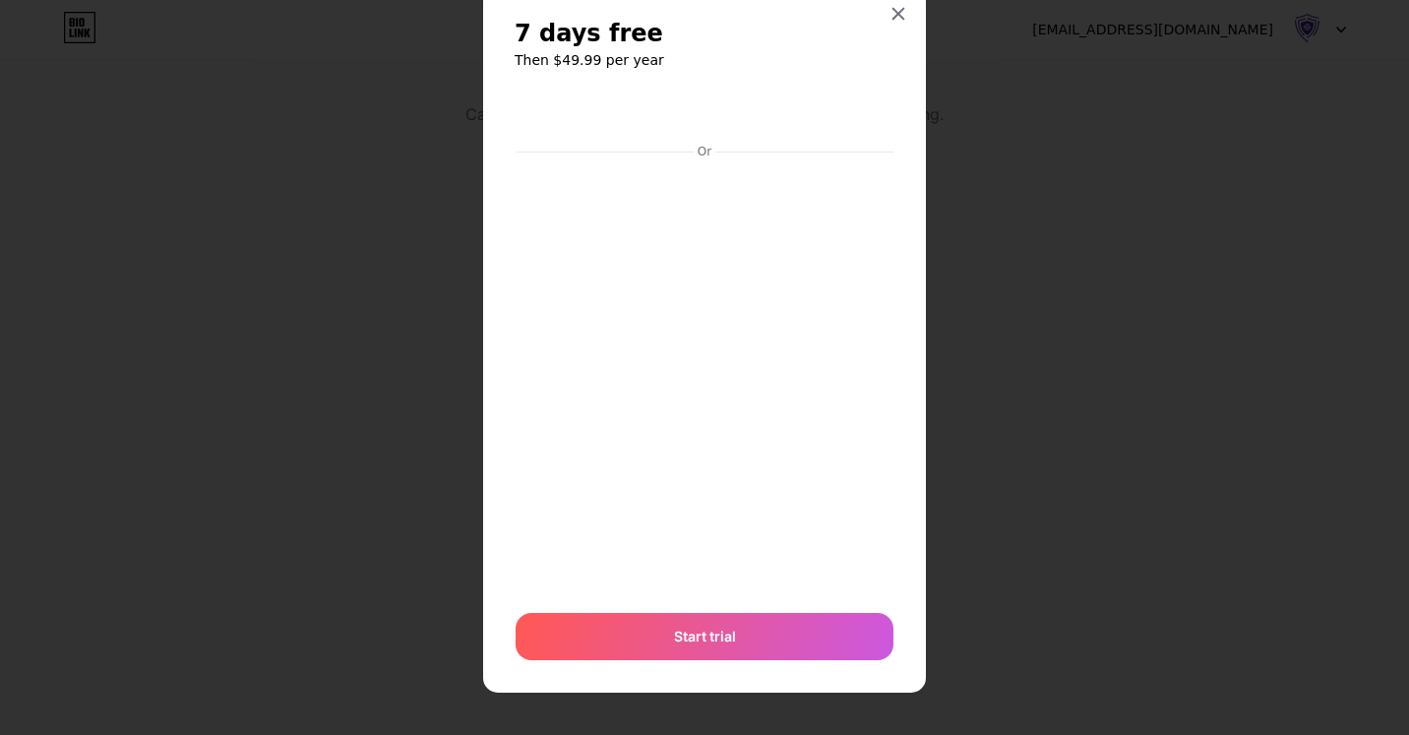
scroll to position [58, 0]
click at [895, 13] on icon at bounding box center [899, 13] width 16 height 16
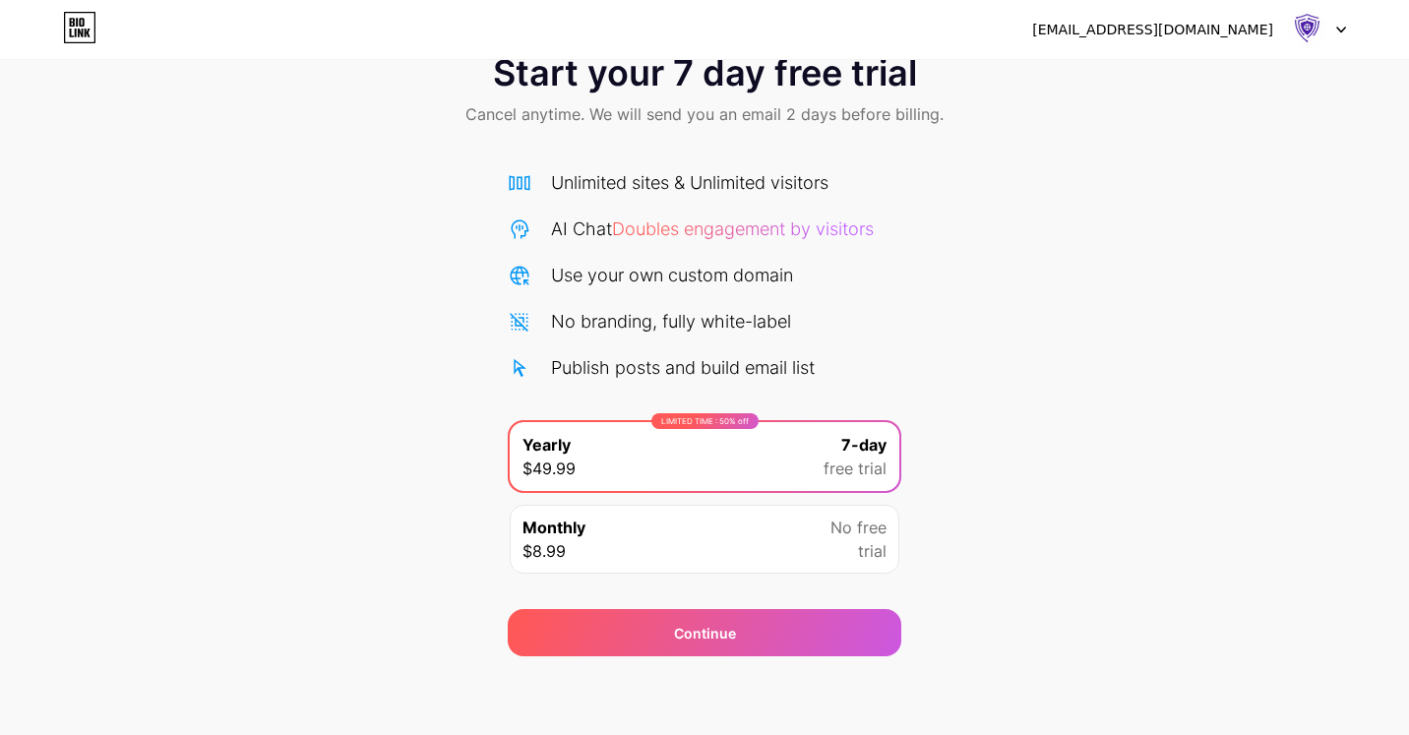
scroll to position [0, 0]
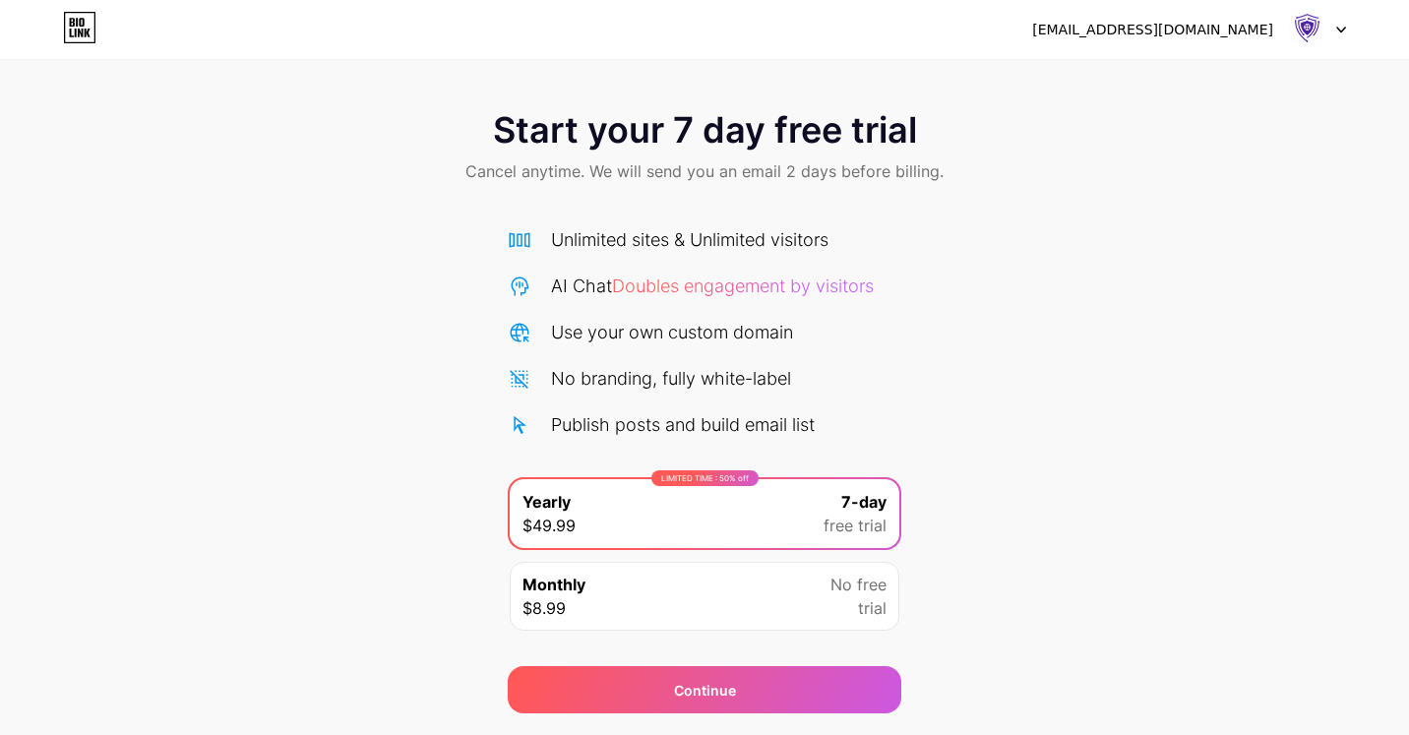
click at [757, 100] on div "Start your 7 day free trial Cancel anytime. We will send you an email 2 days be…" at bounding box center [704, 149] width 1409 height 116
click at [1328, 29] on div at bounding box center [1317, 29] width 57 height 35
click at [1230, 88] on li "Logout" at bounding box center [1223, 80] width 244 height 53
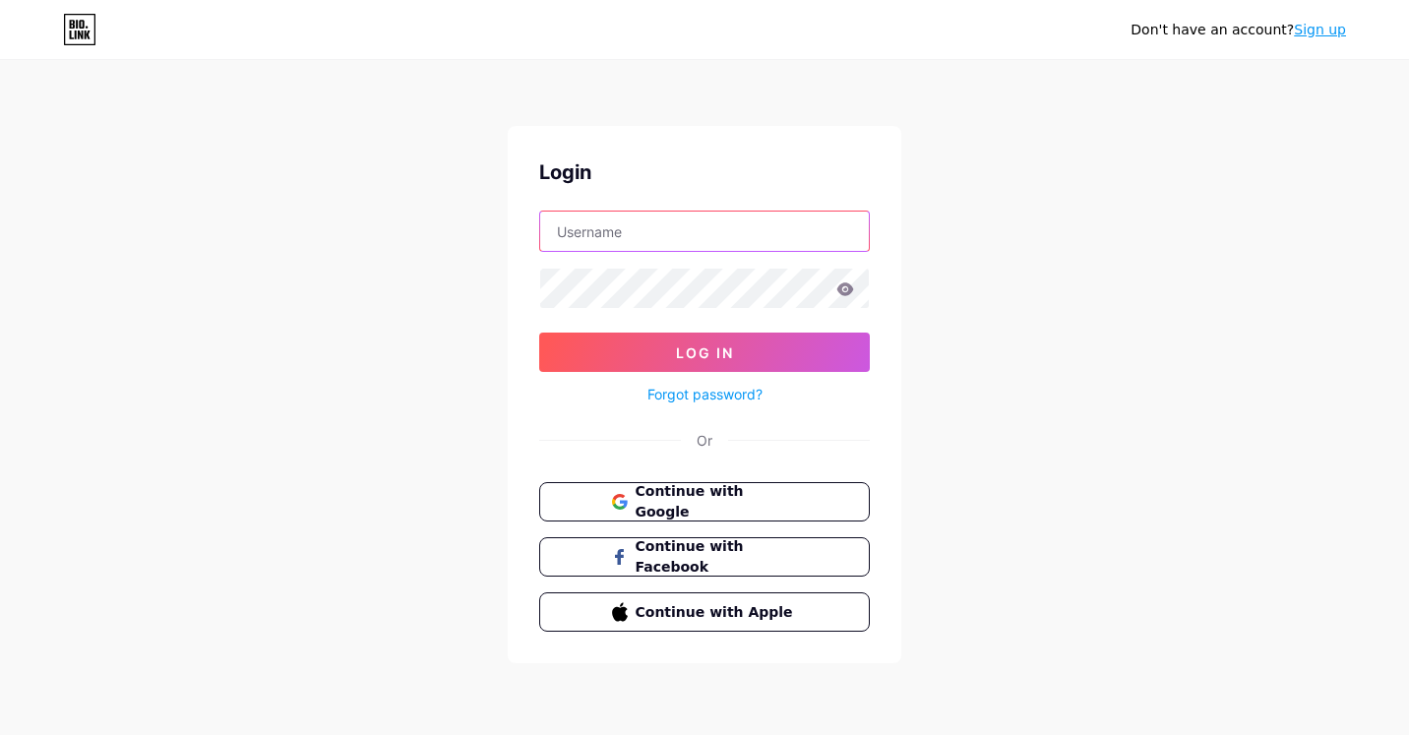
type input "[EMAIL_ADDRESS][DOMAIN_NAME]"
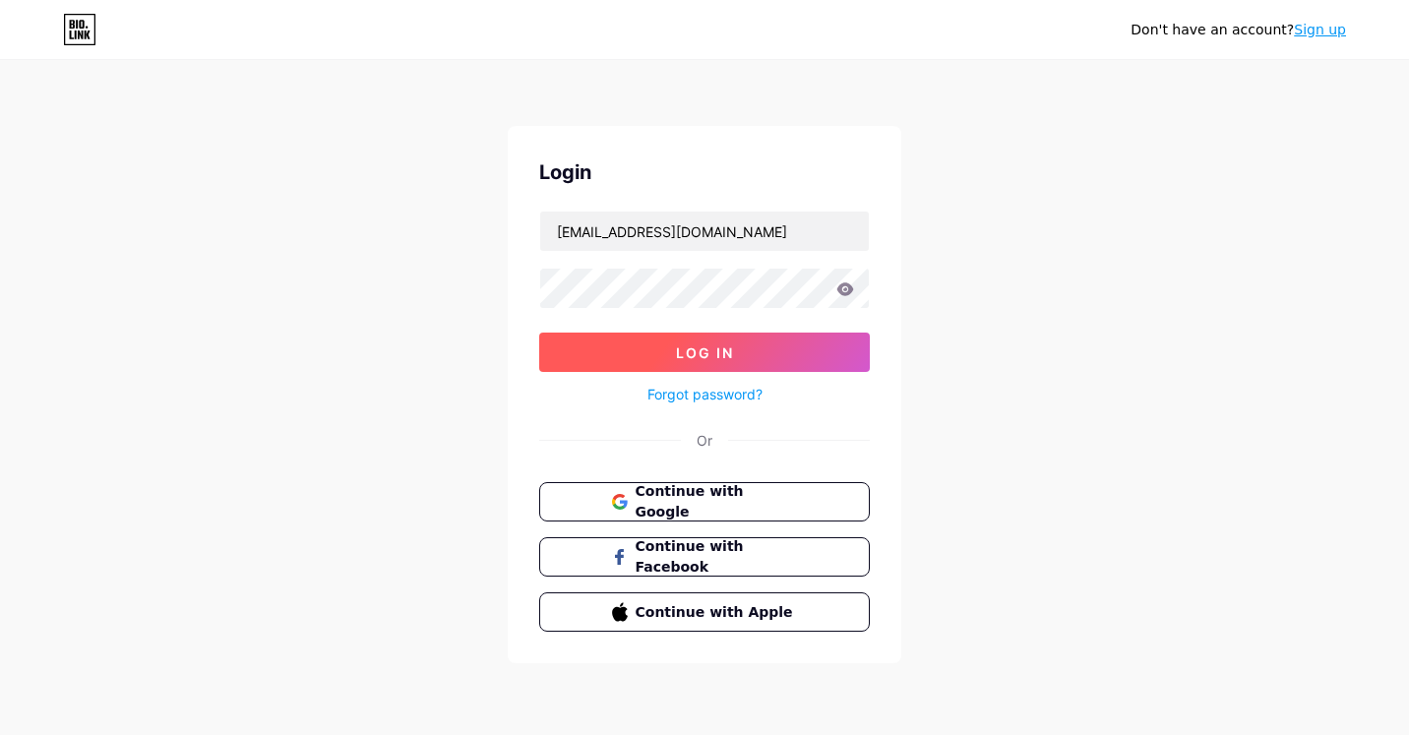
click at [714, 366] on button "Log In" at bounding box center [704, 352] width 331 height 39
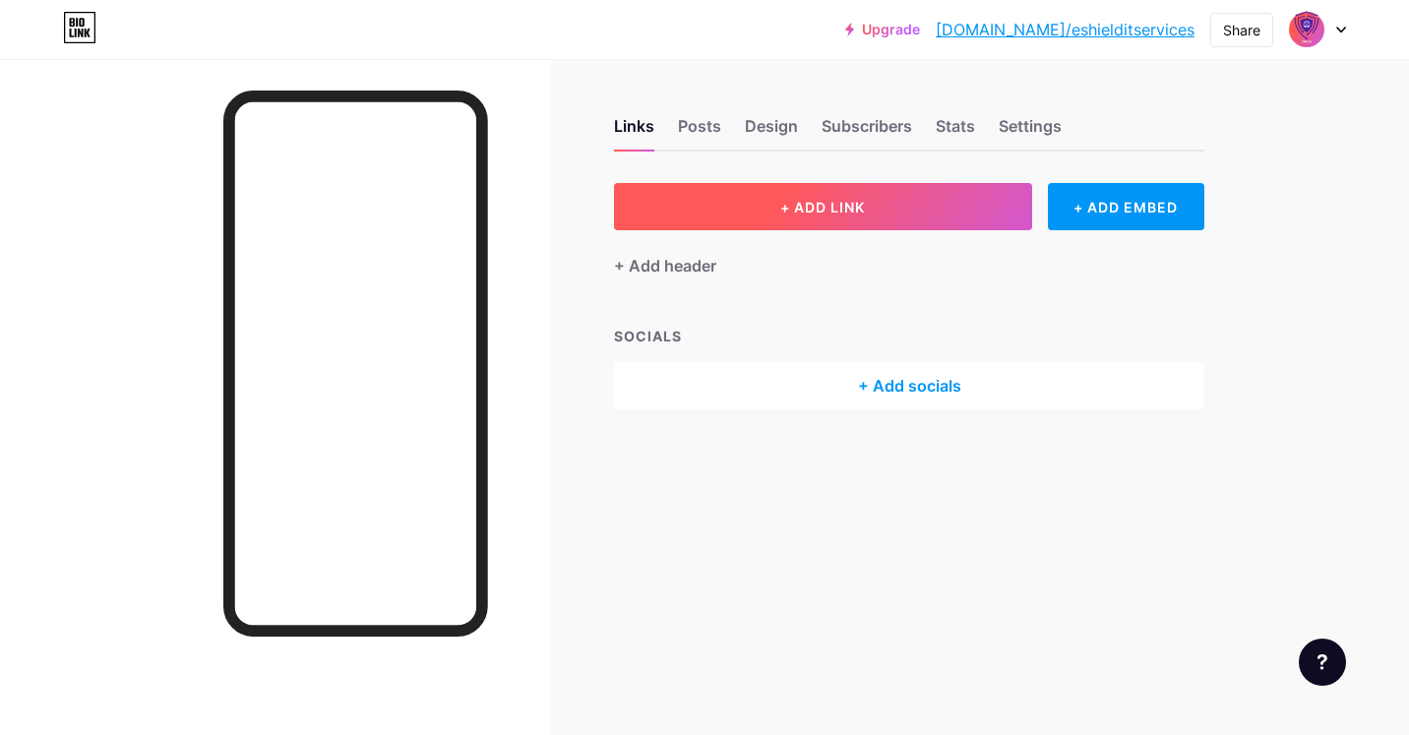
click at [700, 218] on button "+ ADD LINK" at bounding box center [823, 206] width 418 height 47
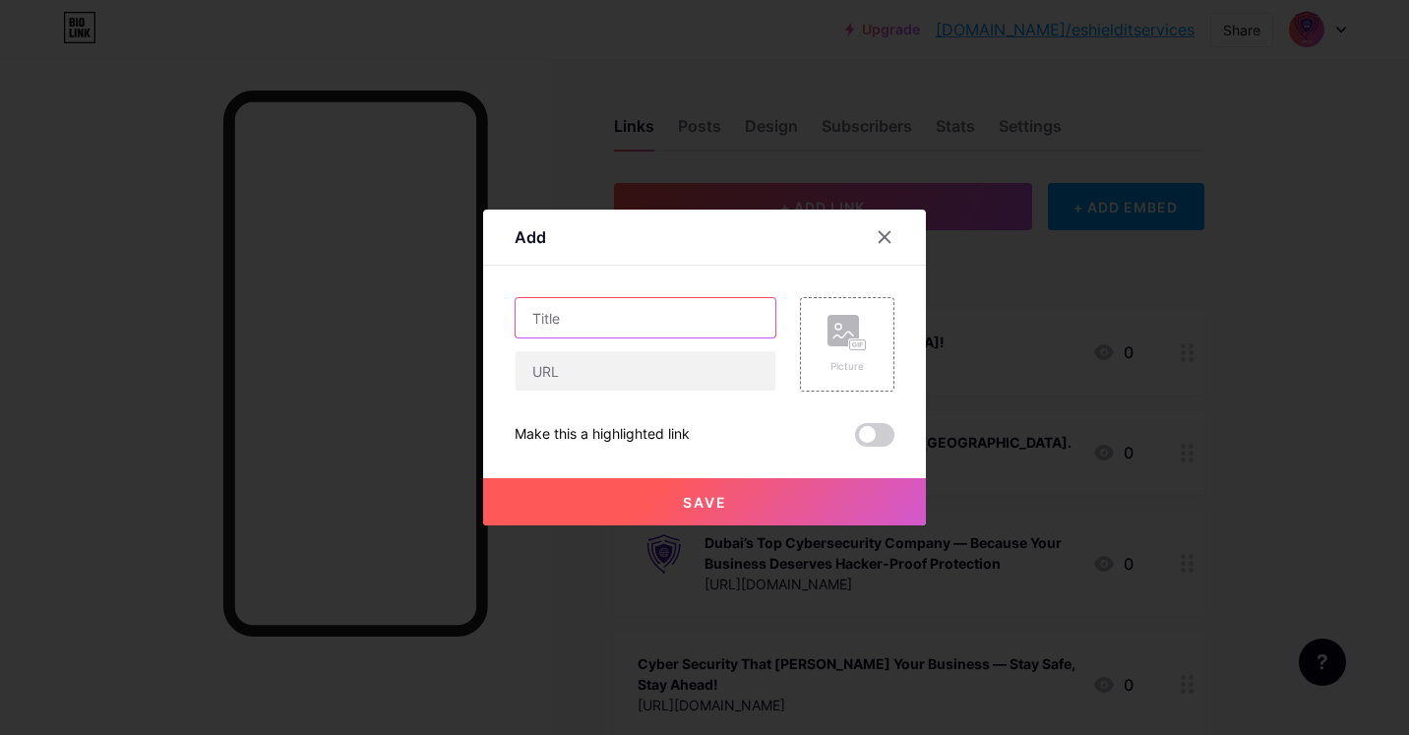
click at [580, 320] on input "text" at bounding box center [646, 317] width 260 height 39
paste input "Why Application Security Auditing is Essential for Every Business in [DATE]"
type input "Why Application Security Auditing is Essential for Every Business in [DATE]"
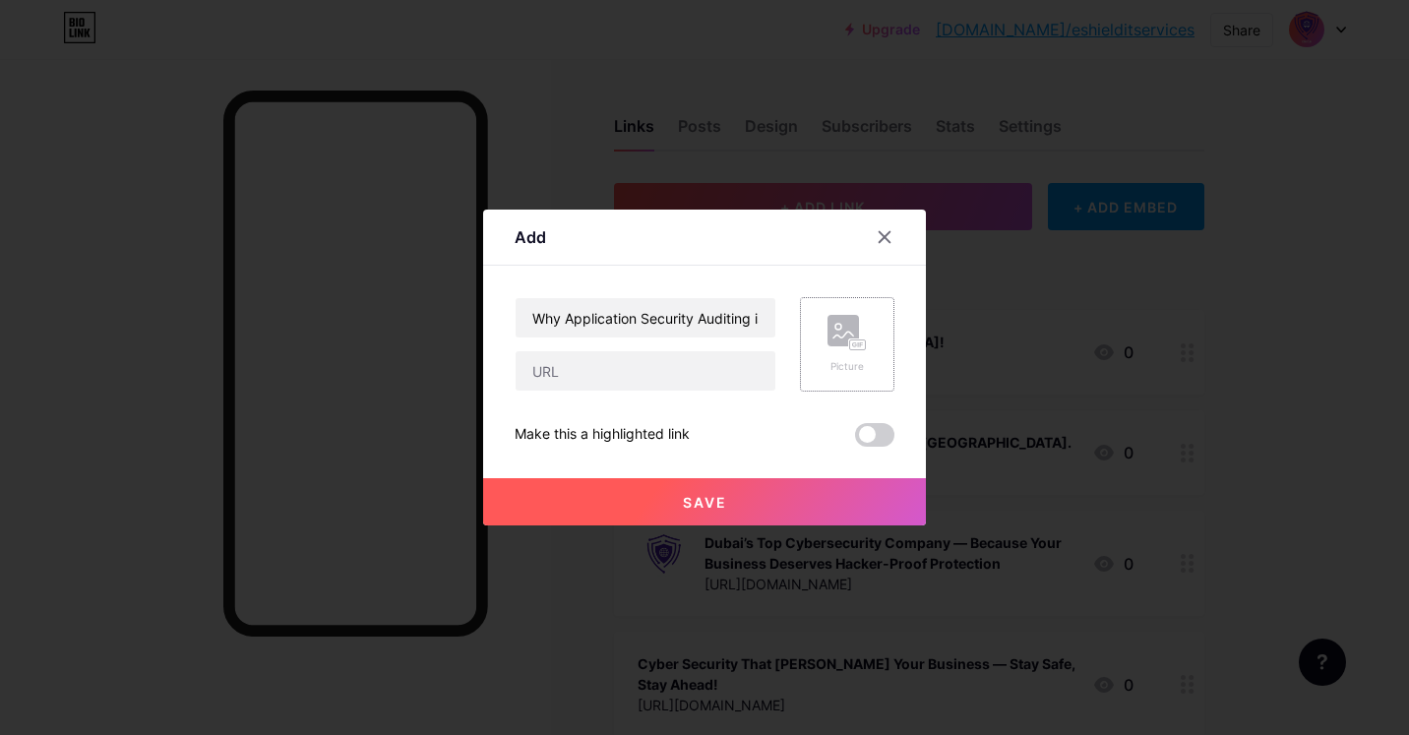
click at [834, 337] on rect at bounding box center [843, 330] width 31 height 31
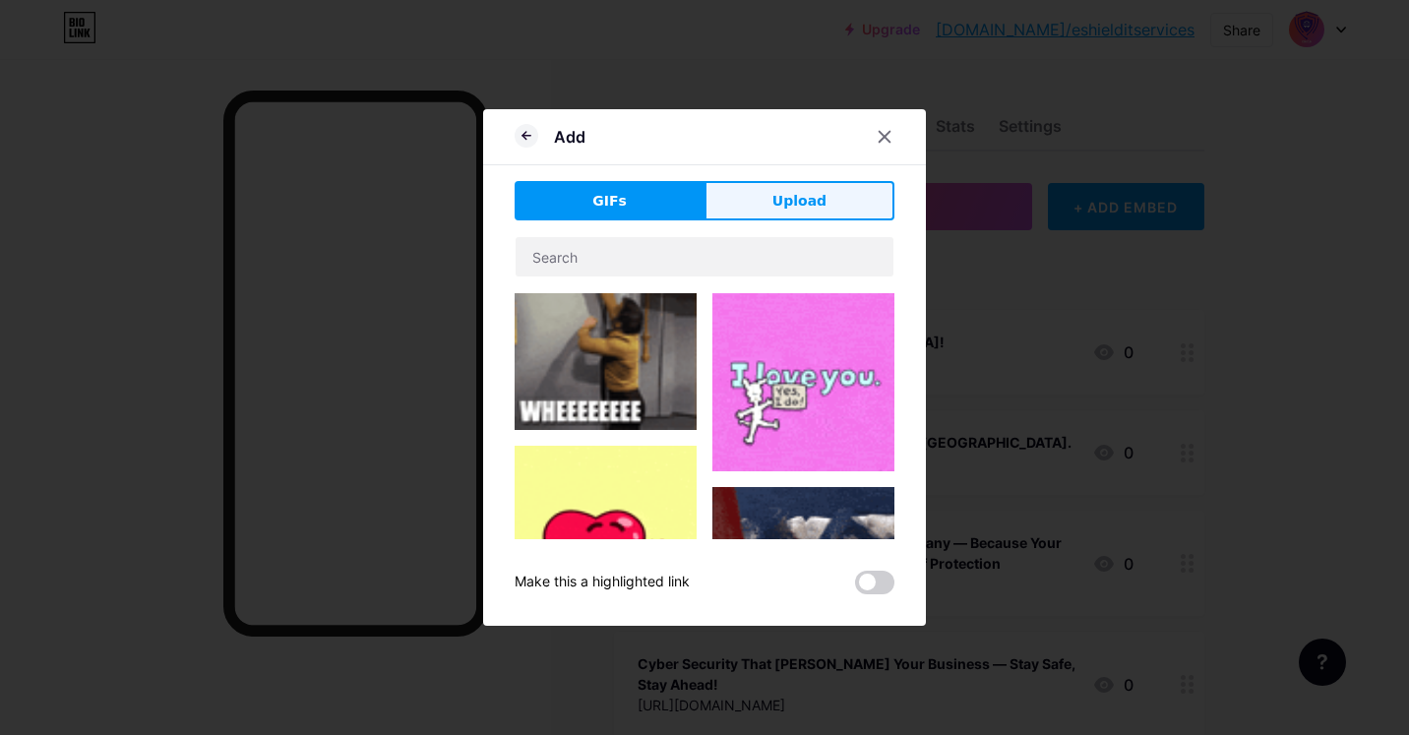
click at [746, 211] on button "Upload" at bounding box center [800, 200] width 190 height 39
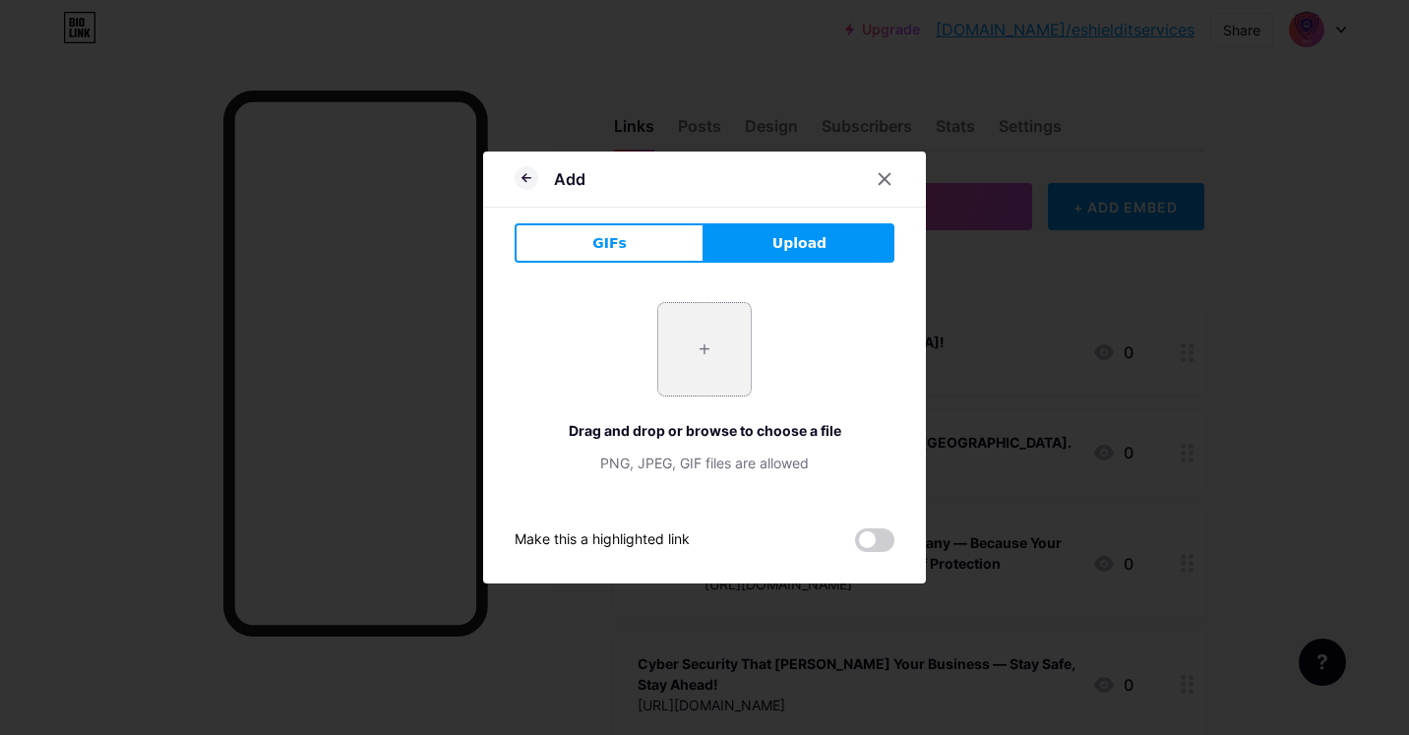
click at [704, 323] on input "file" at bounding box center [704, 349] width 93 height 93
type input "C:\fakepath\Strengthen Your Business with Application Security Auditing.jpeg"
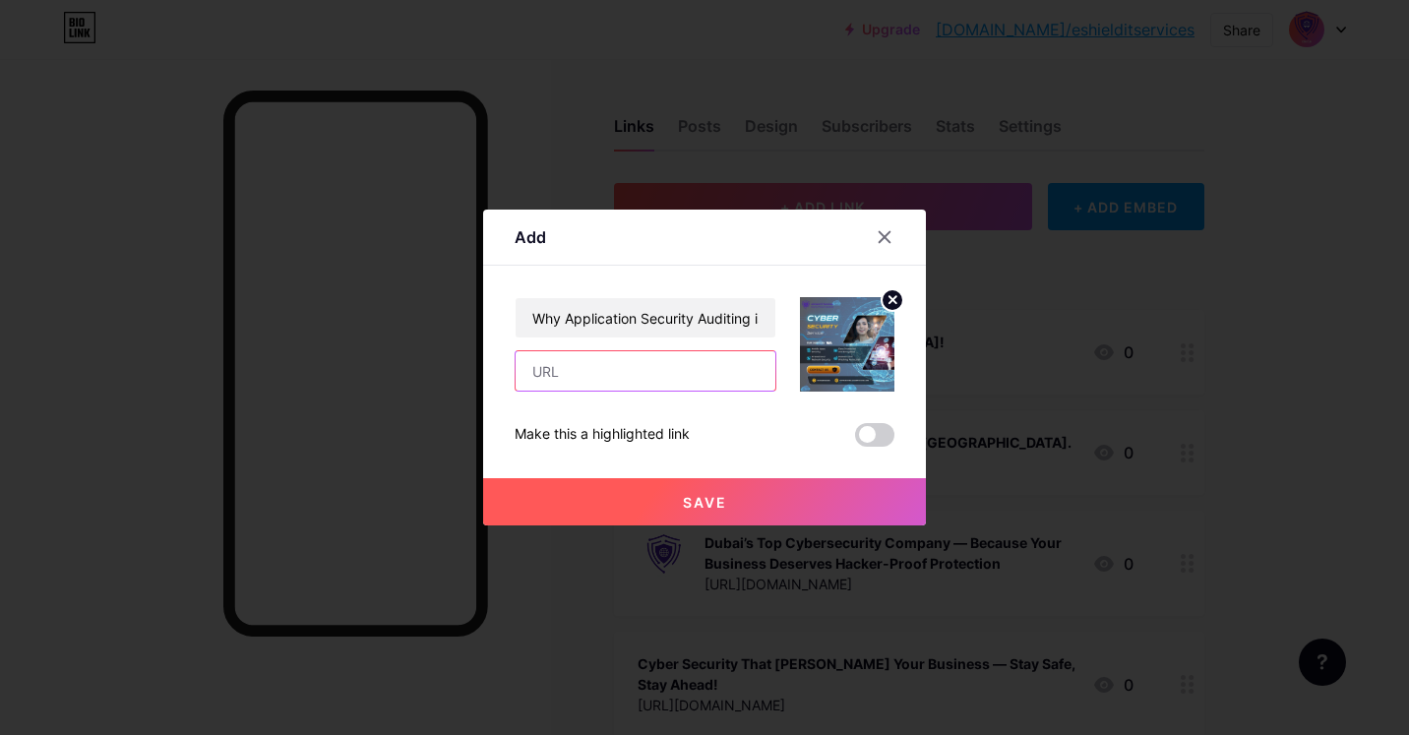
click at [659, 378] on input "text" at bounding box center [646, 370] width 260 height 39
paste input "[URL][DOMAIN_NAME]"
type input "[URL][DOMAIN_NAME]"
click at [747, 527] on div at bounding box center [704, 367] width 1409 height 735
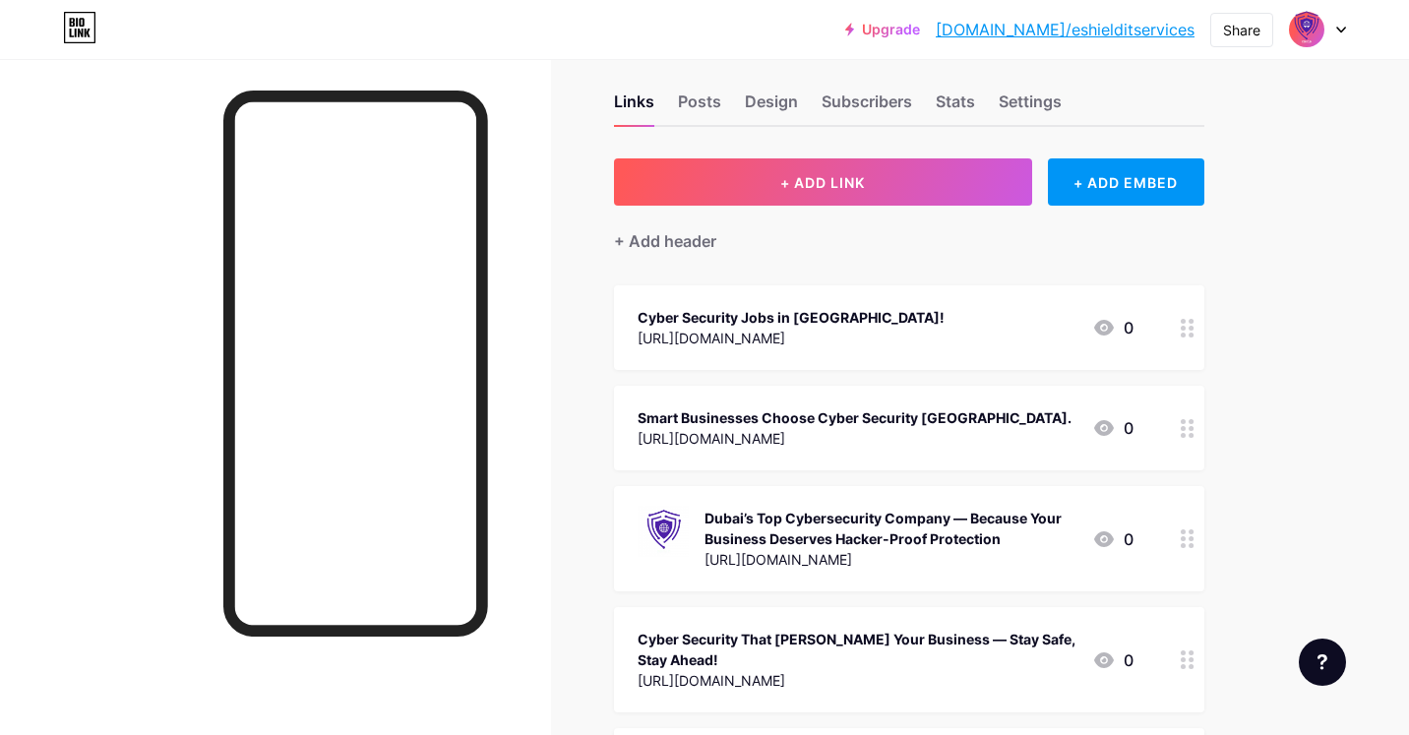
scroll to position [0, 0]
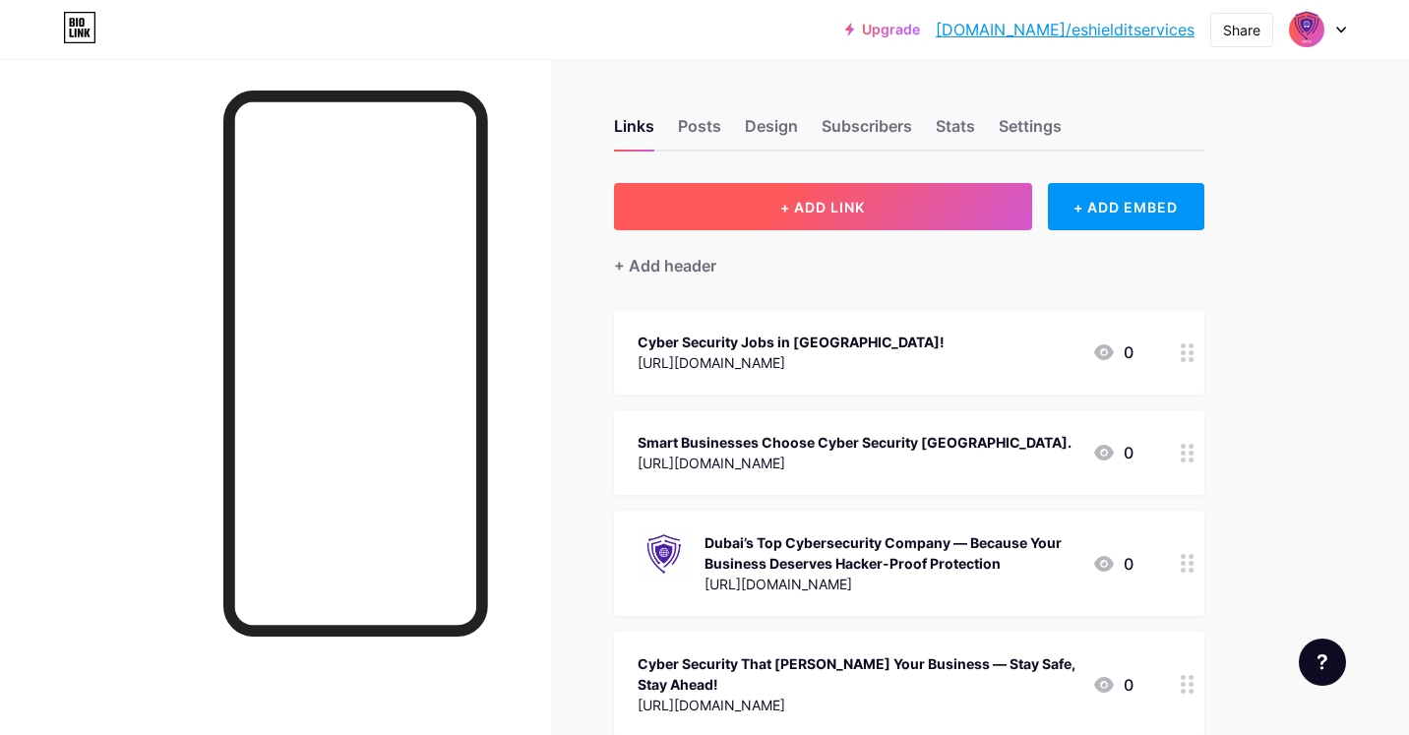
click at [848, 193] on button "+ ADD LINK" at bounding box center [823, 206] width 418 height 47
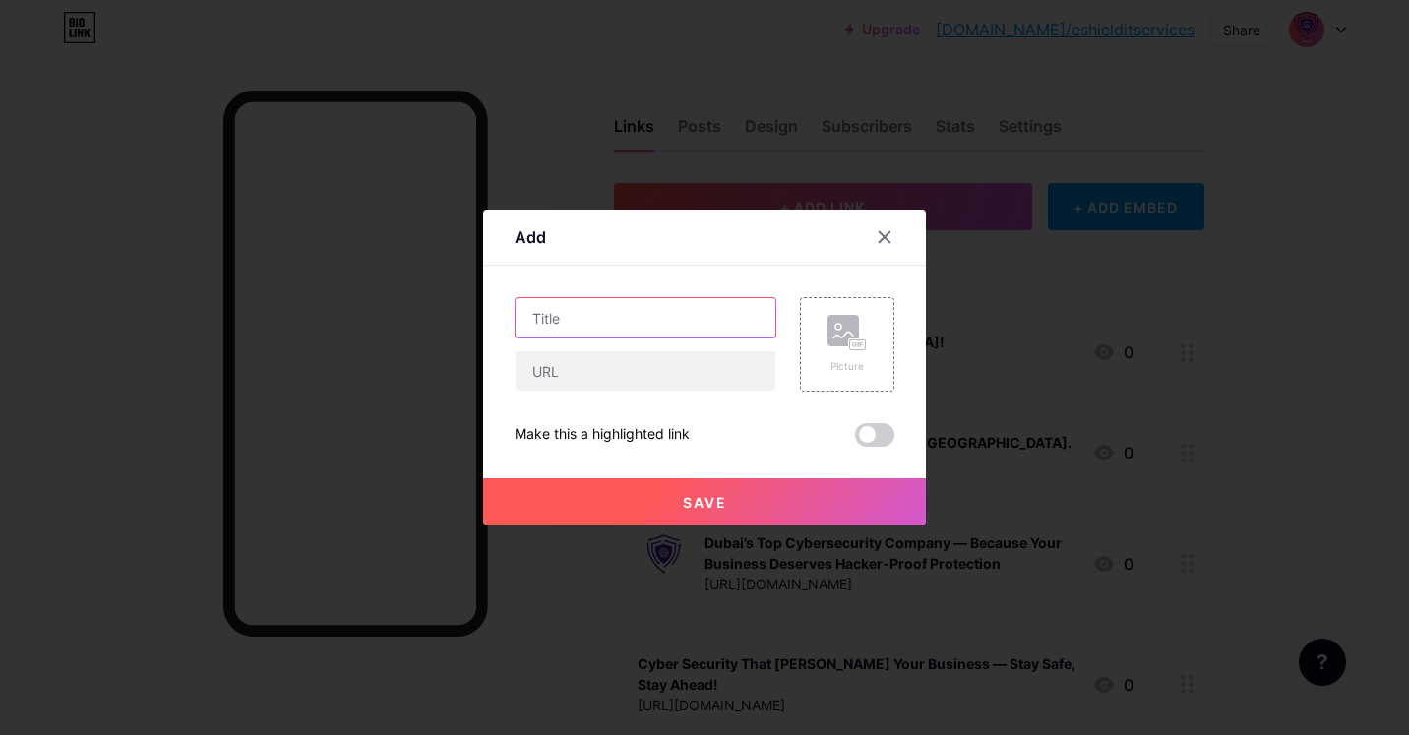
click at [679, 315] on input "text" at bounding box center [646, 317] width 260 height 39
paste input "Why Application Security Auditing is Essential for Every Business in [DATE]"
type input "Why Application Security Auditing is Essential for Every Business in [DATE]"
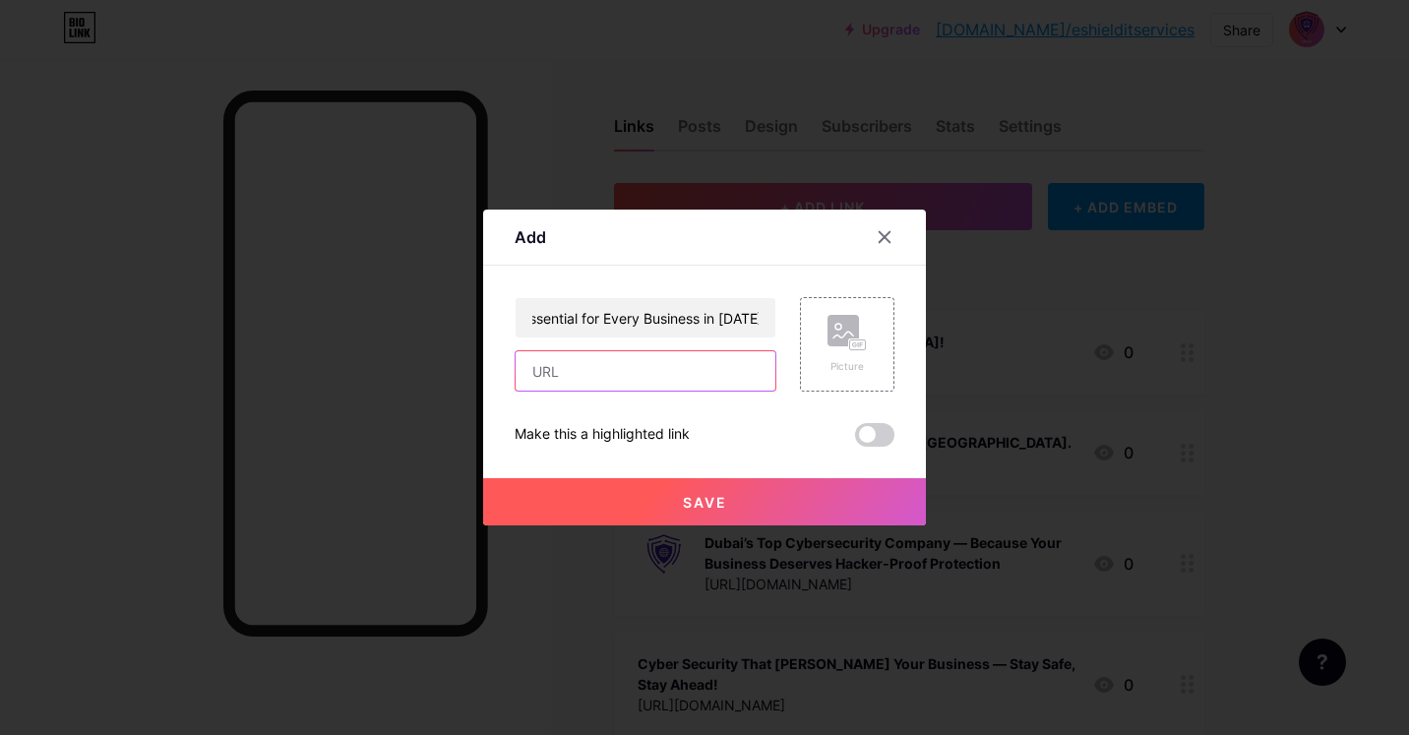
click at [632, 362] on input "text" at bounding box center [646, 370] width 260 height 39
paste input "[URL][DOMAIN_NAME]"
type input "[URL][DOMAIN_NAME]"
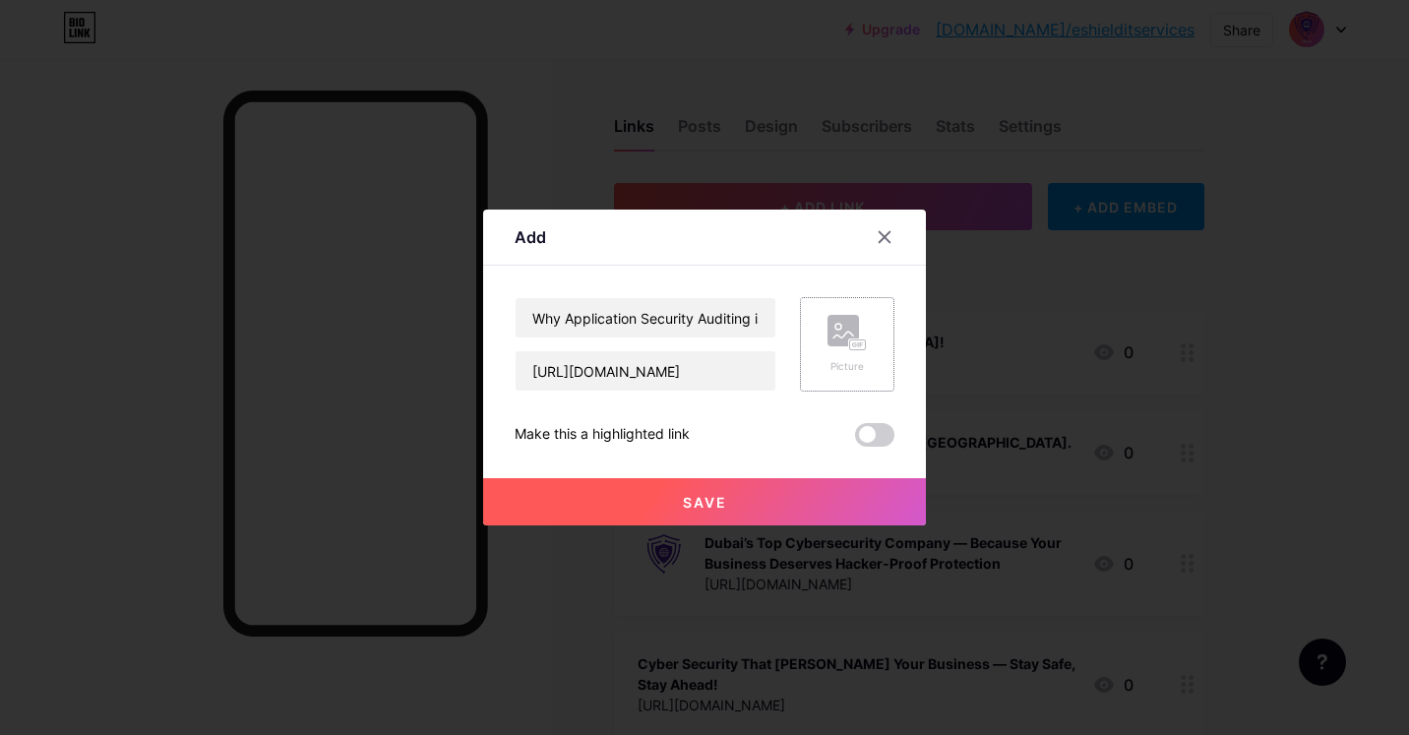
scroll to position [0, 0]
click at [847, 334] on rect at bounding box center [843, 330] width 31 height 31
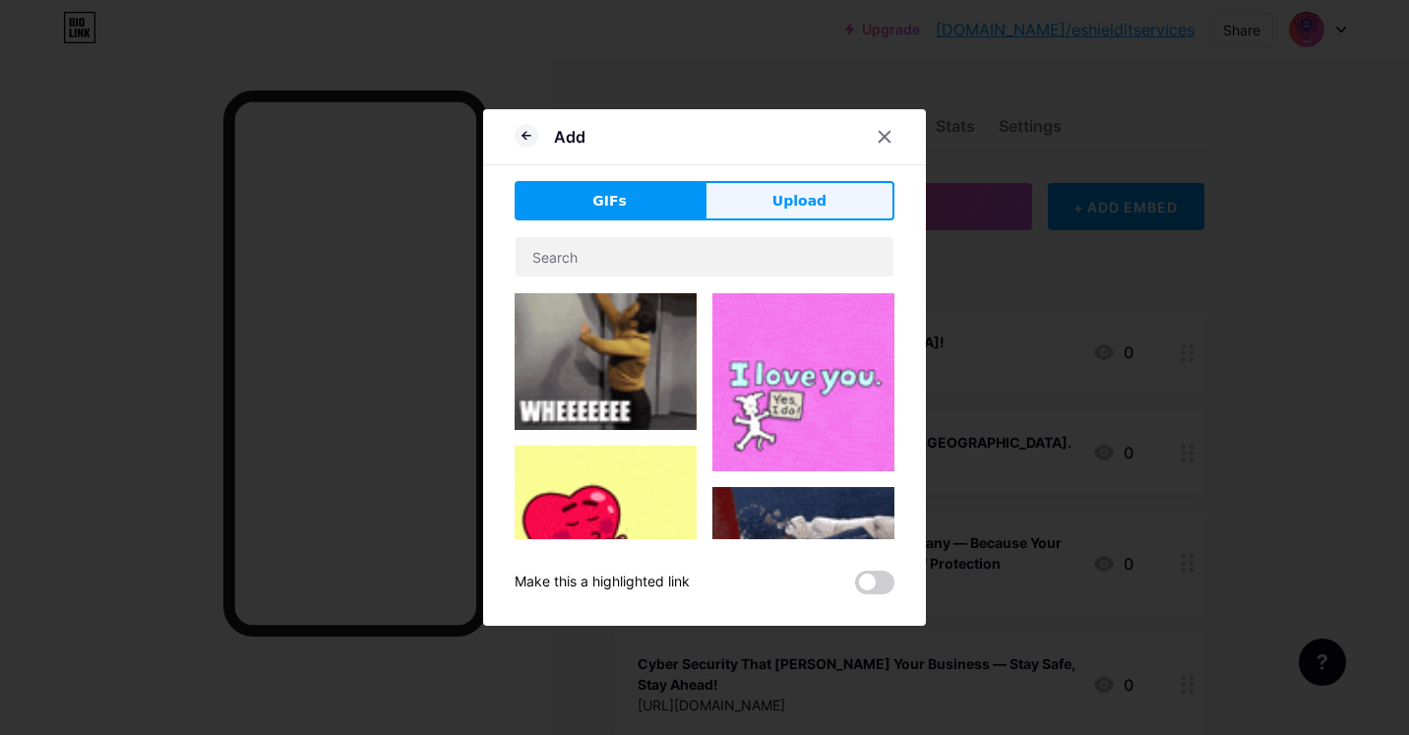
click at [736, 196] on button "Upload" at bounding box center [800, 200] width 190 height 39
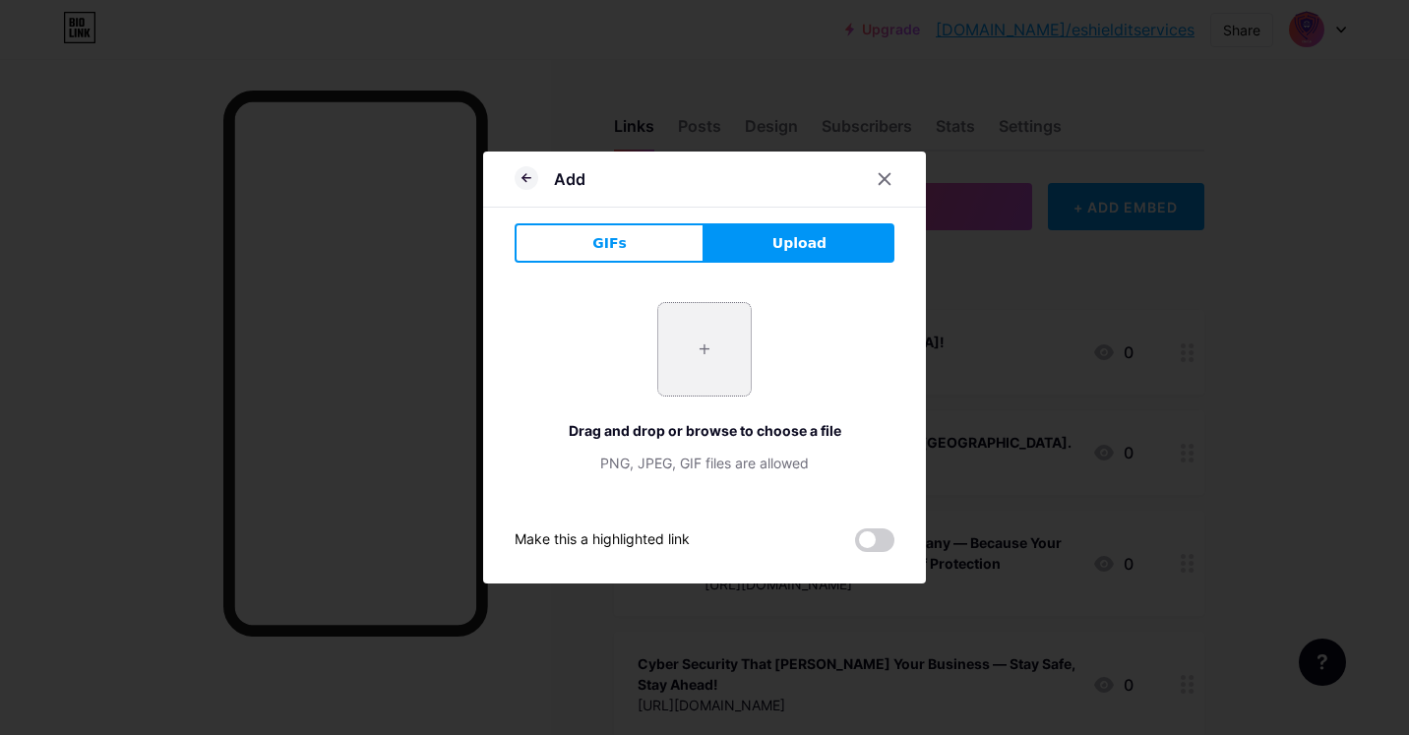
click at [664, 373] on input "file" at bounding box center [704, 349] width 93 height 93
type input "C:\fakepath\Strengthen Your Business with Application Security Auditing.jpeg"
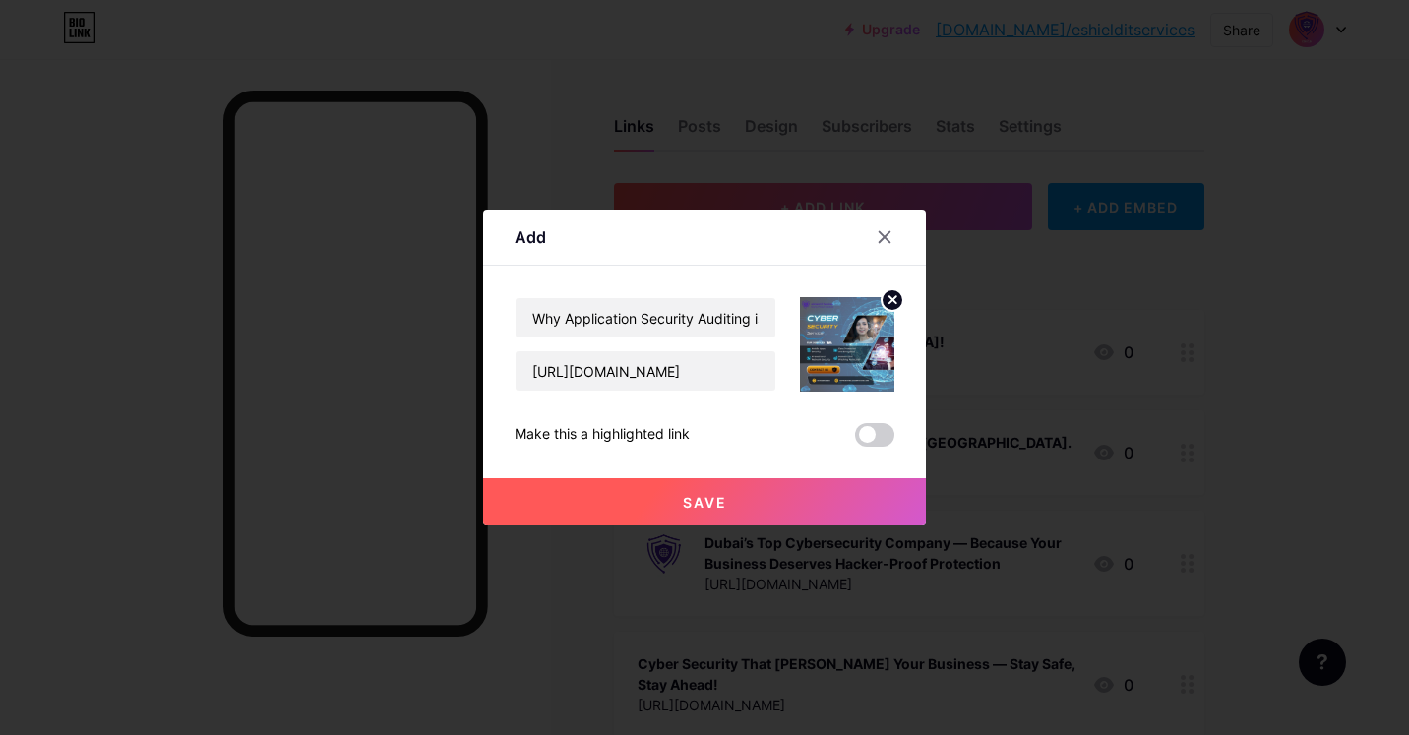
click at [723, 494] on span "Save" at bounding box center [705, 502] width 44 height 17
